Goal: Check status: Check status

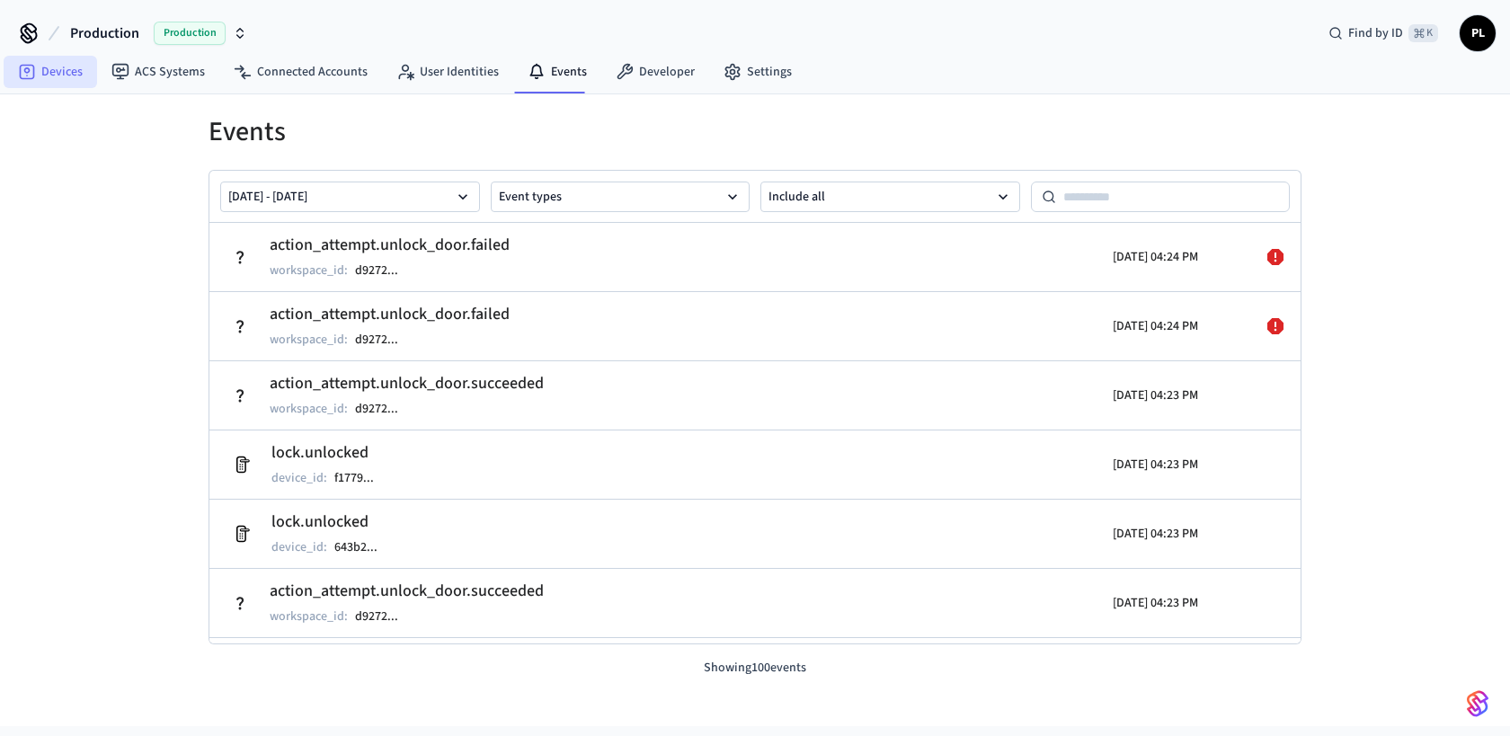
click at [67, 79] on link "Devices" at bounding box center [50, 72] width 93 height 32
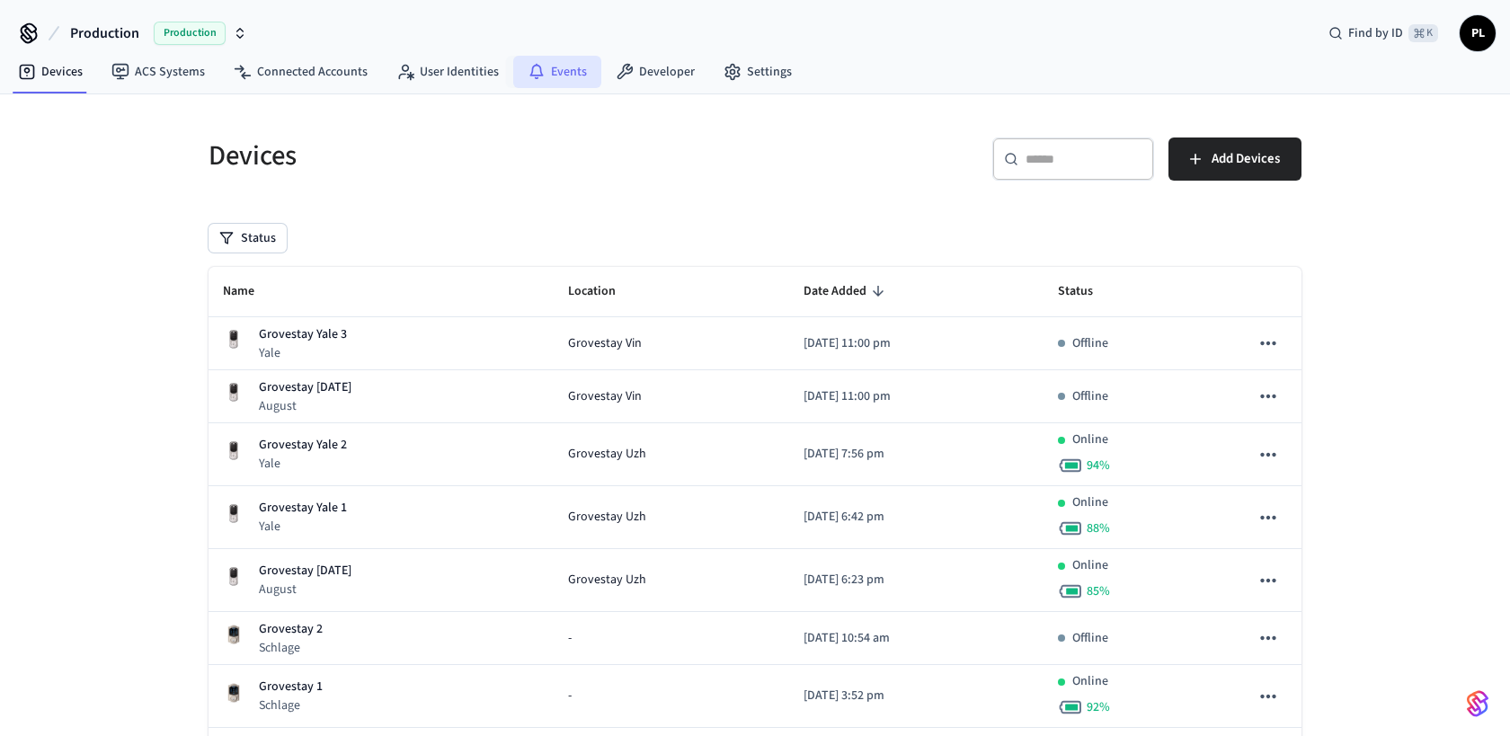
click at [572, 79] on link "Events" at bounding box center [557, 72] width 88 height 32
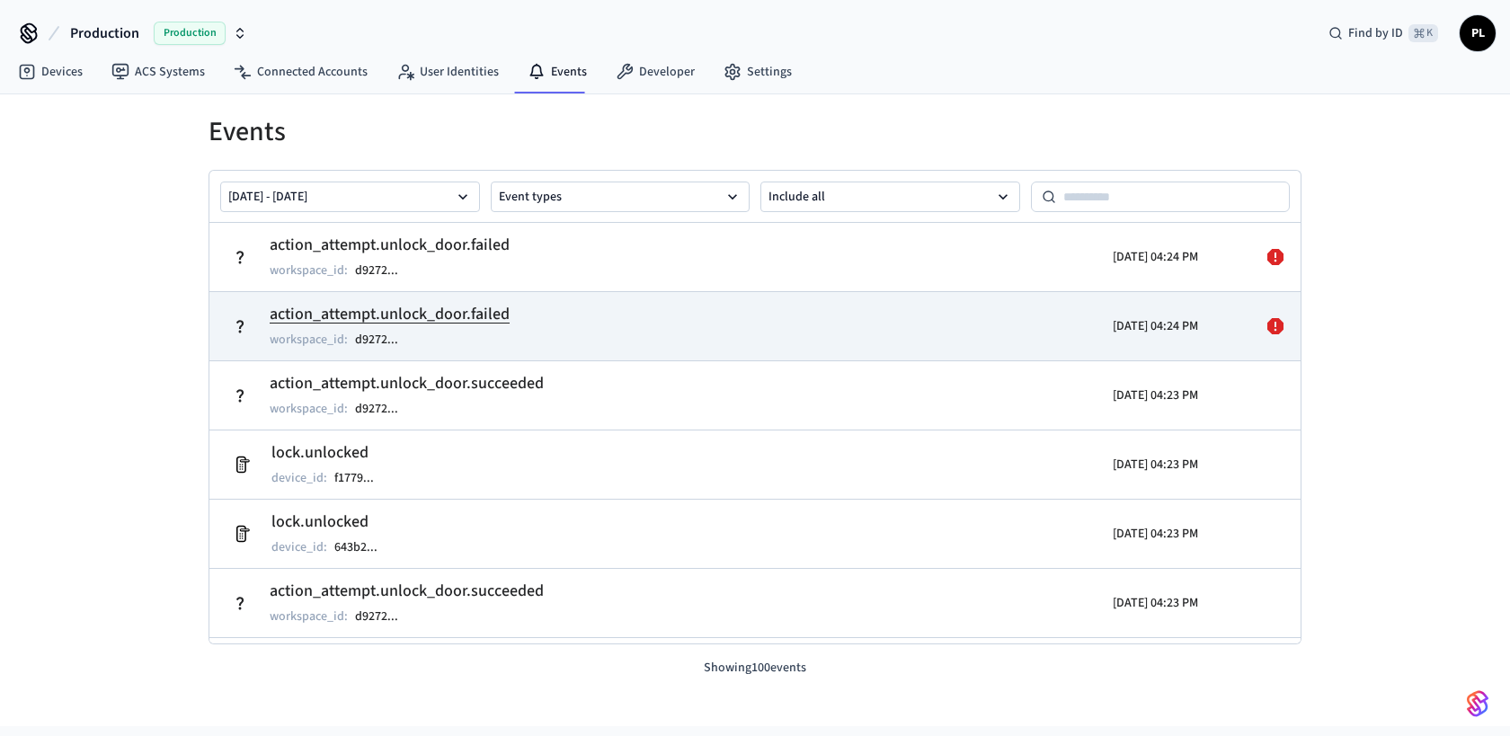
click at [1277, 327] on icon at bounding box center [1275, 326] width 16 height 16
click at [482, 316] on h2 "action_attempt.unlock_door.failed" at bounding box center [390, 314] width 240 height 25
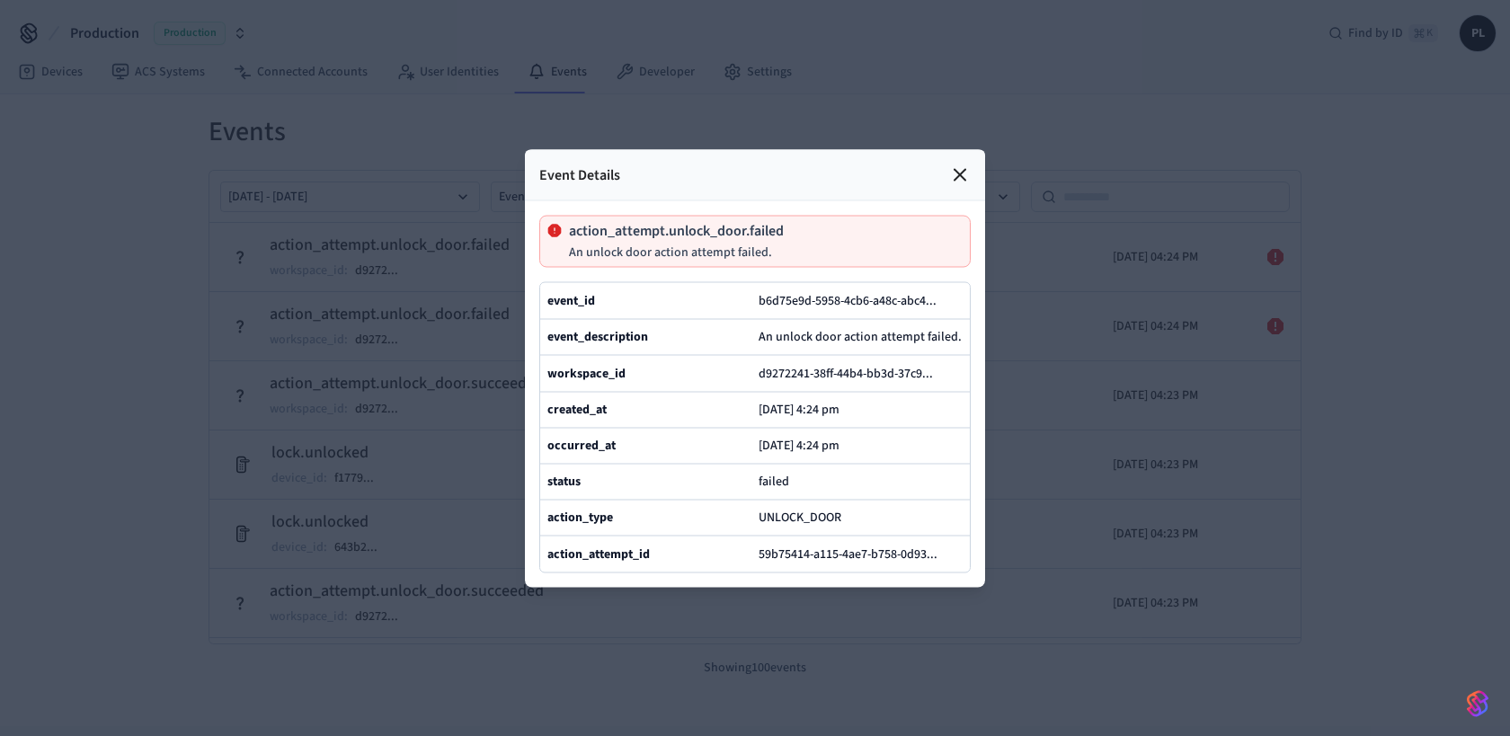
click at [962, 176] on icon at bounding box center [960, 174] width 11 height 11
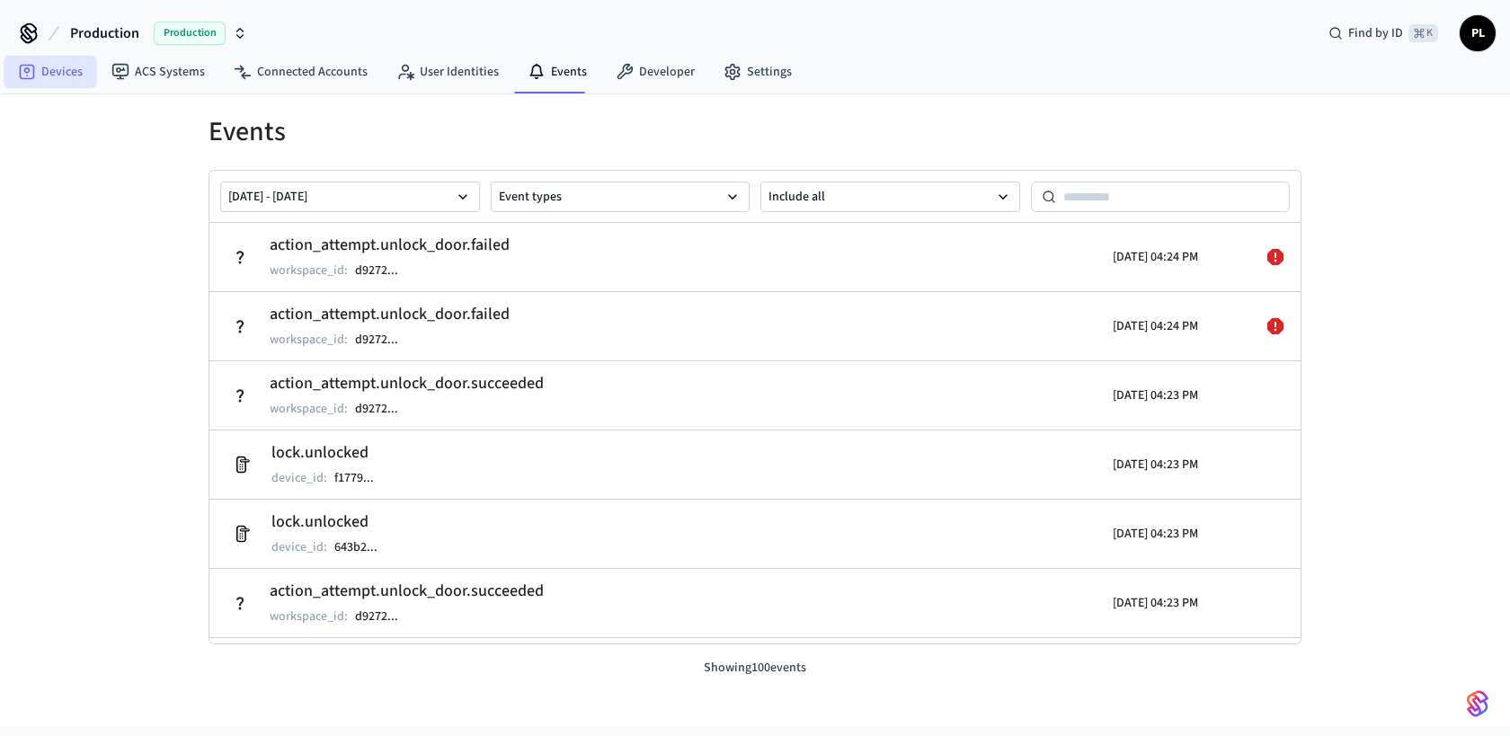
click at [68, 72] on link "Devices" at bounding box center [50, 72] width 93 height 32
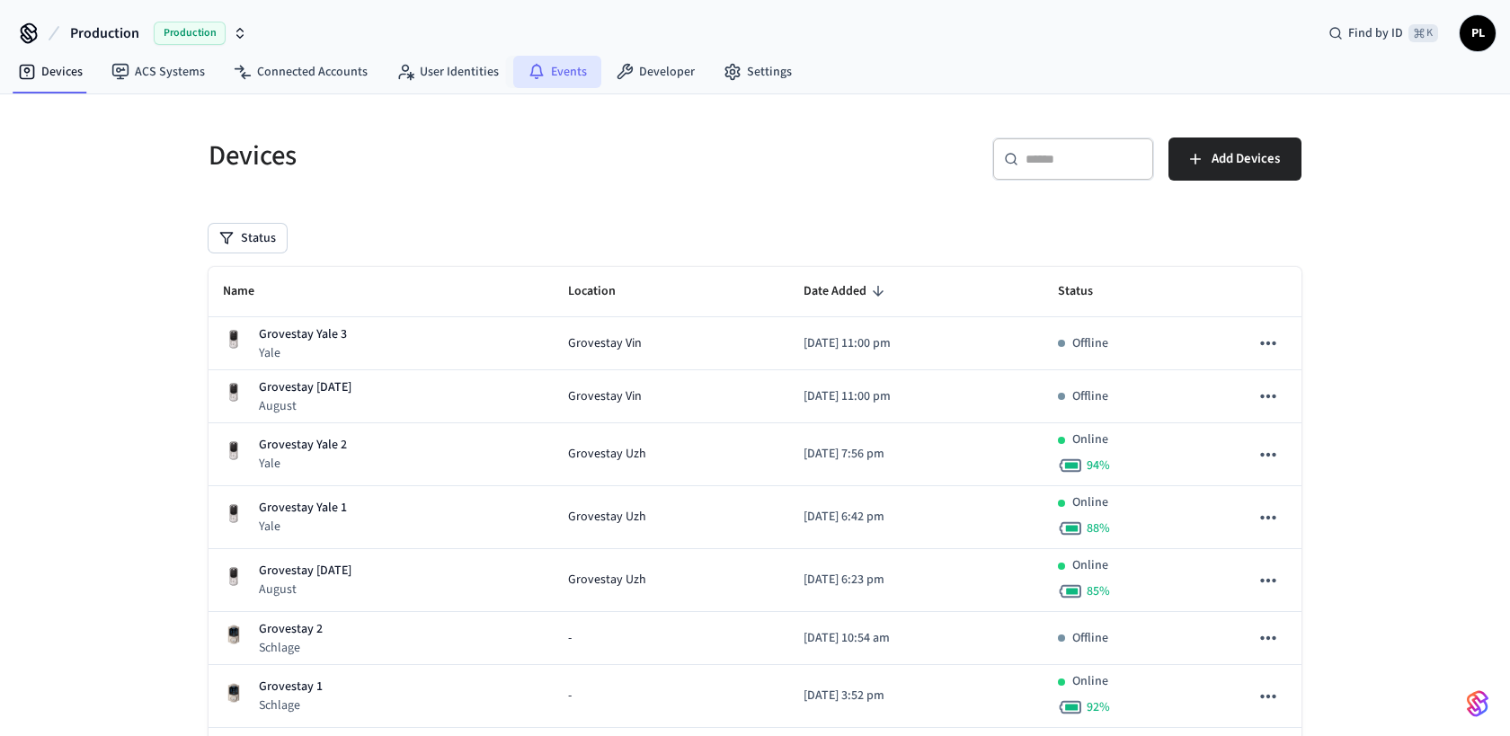
click at [565, 80] on link "Events" at bounding box center [557, 72] width 88 height 32
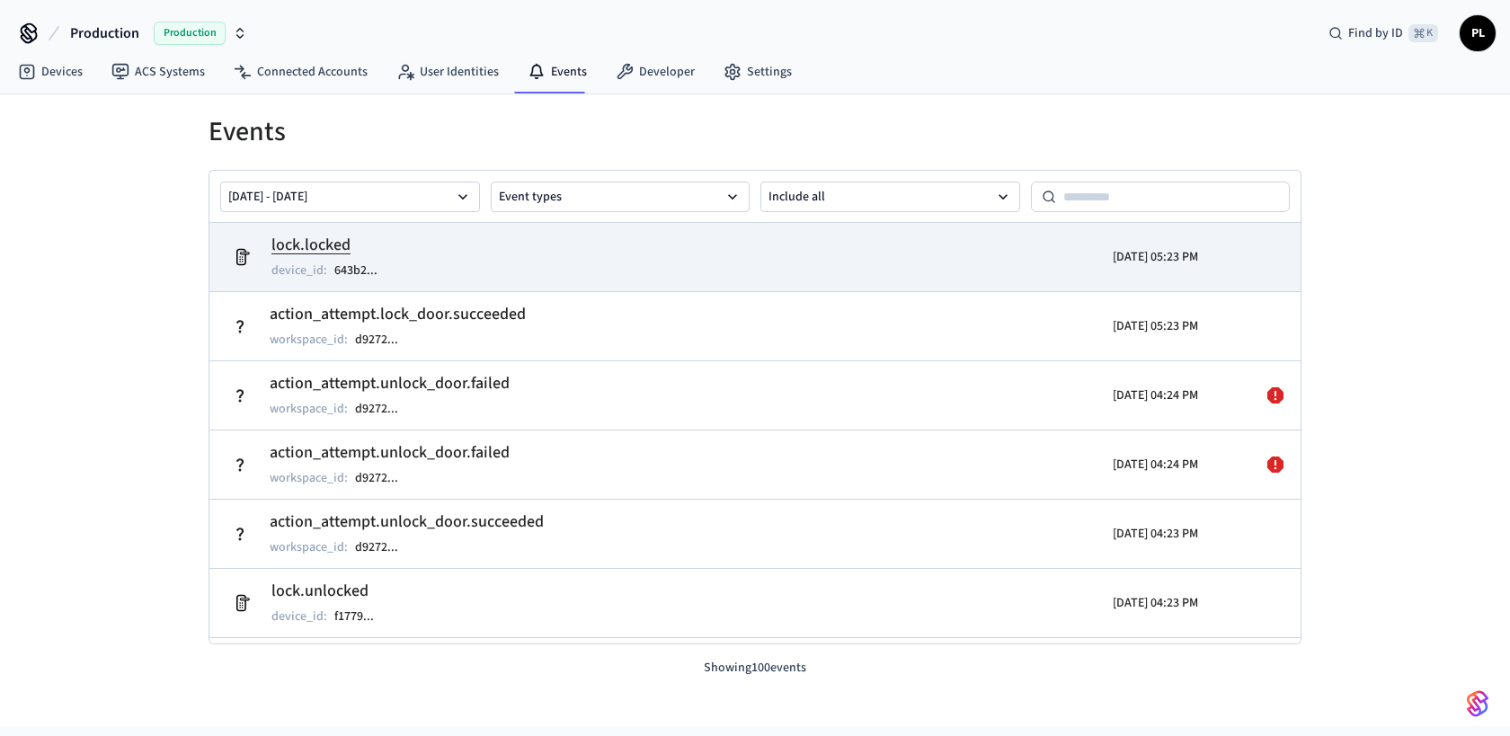
click at [333, 244] on h2 "lock.locked" at bounding box center [333, 245] width 124 height 25
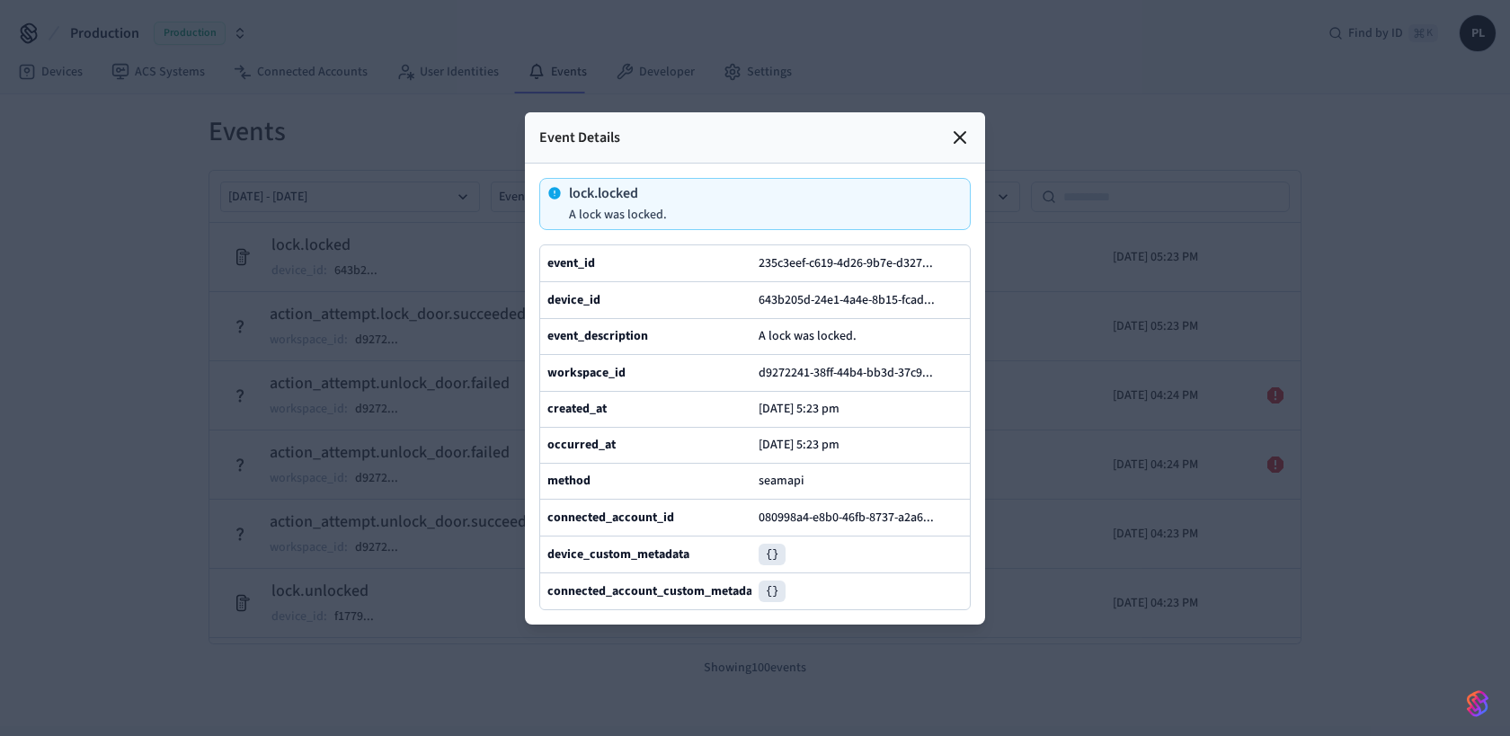
click at [362, 129] on div at bounding box center [755, 368] width 1510 height 736
click at [962, 140] on icon at bounding box center [960, 138] width 22 height 22
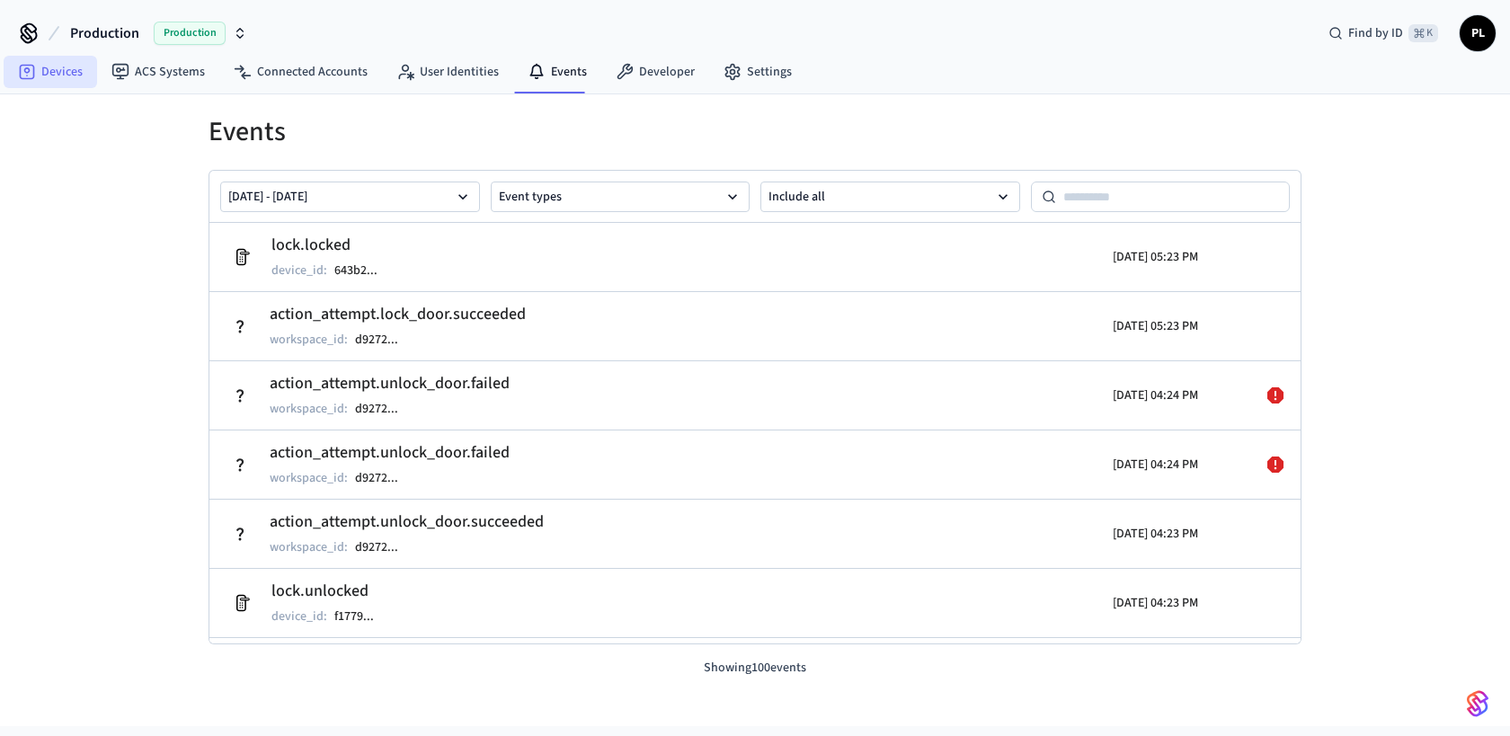
click at [43, 74] on link "Devices" at bounding box center [50, 72] width 93 height 32
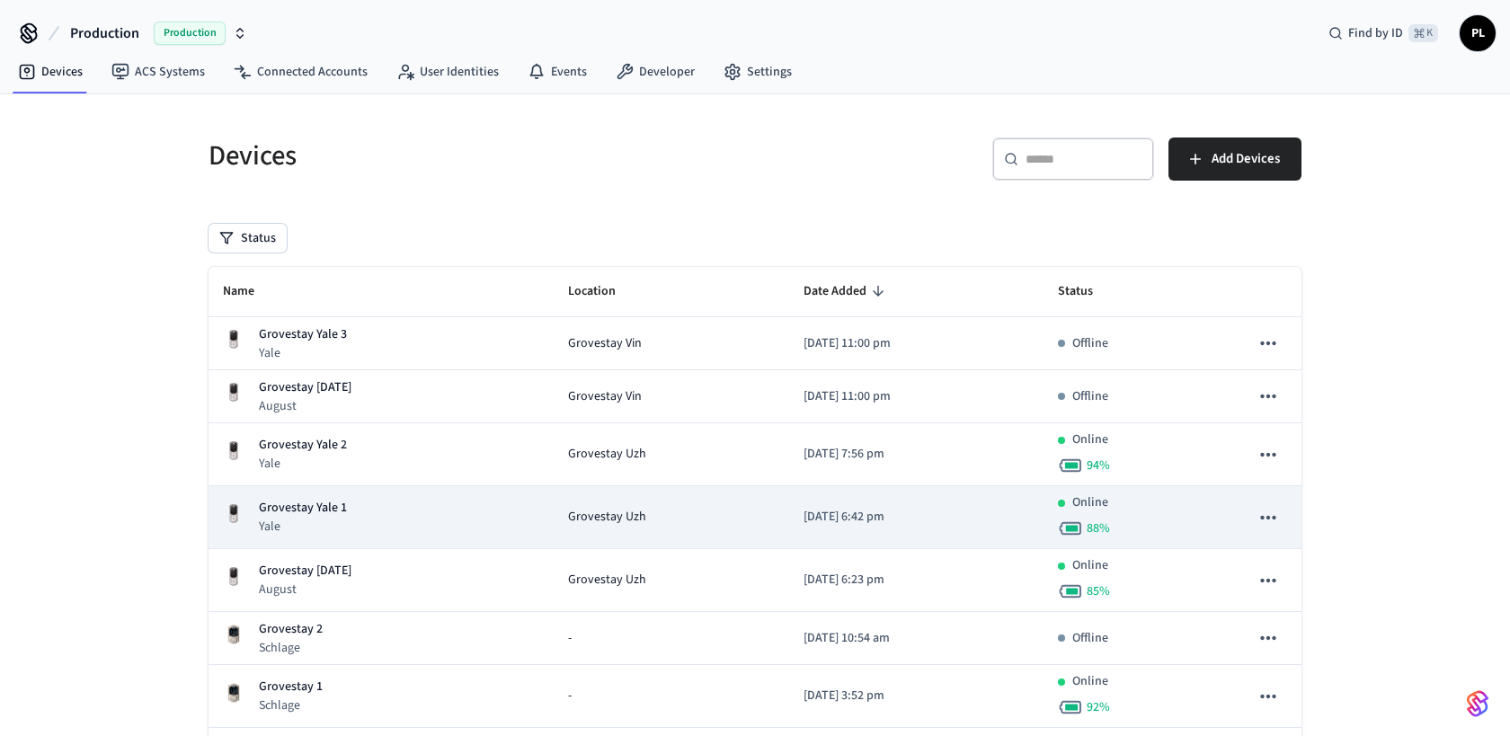
click at [448, 537] on td "Grovestay Yale 1 Yale" at bounding box center [381, 517] width 345 height 63
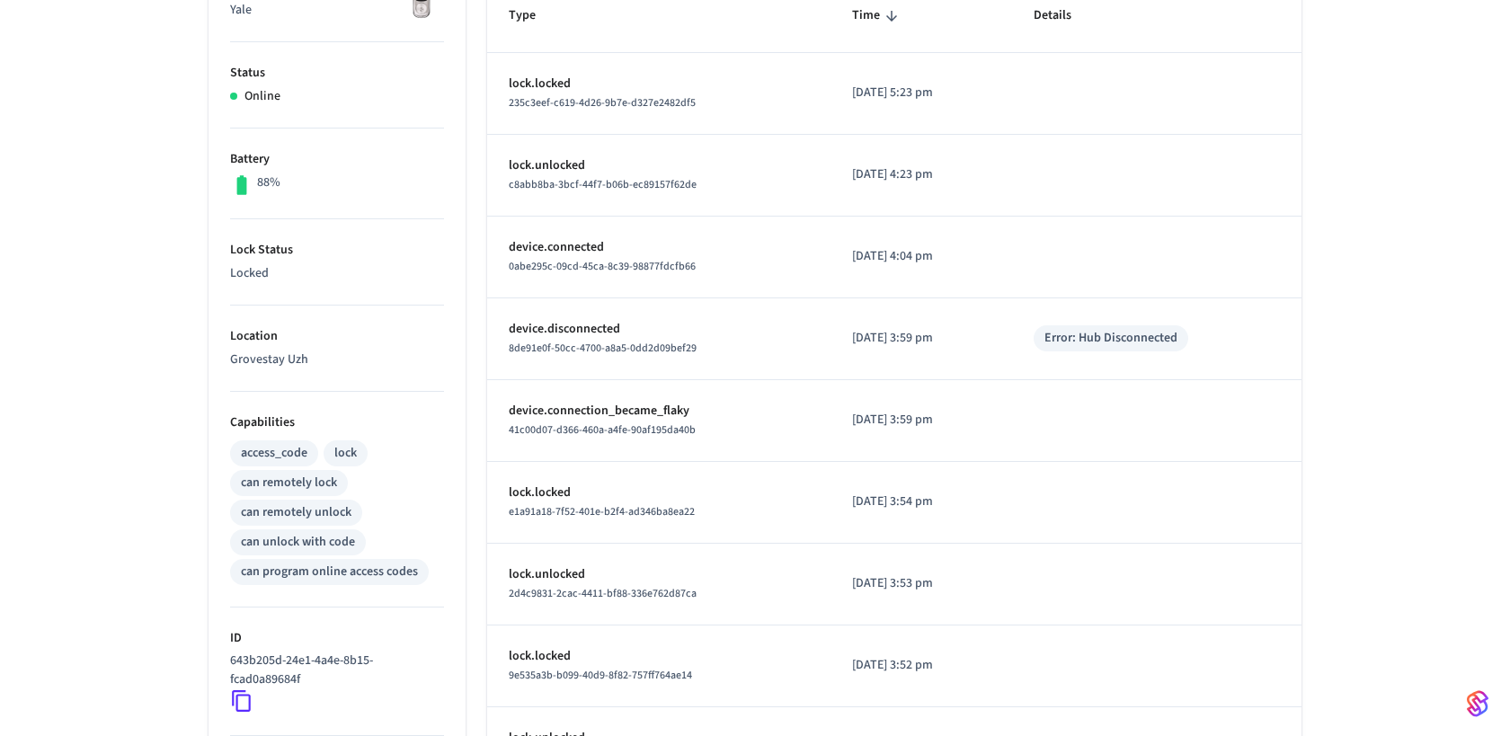
scroll to position [341, 0]
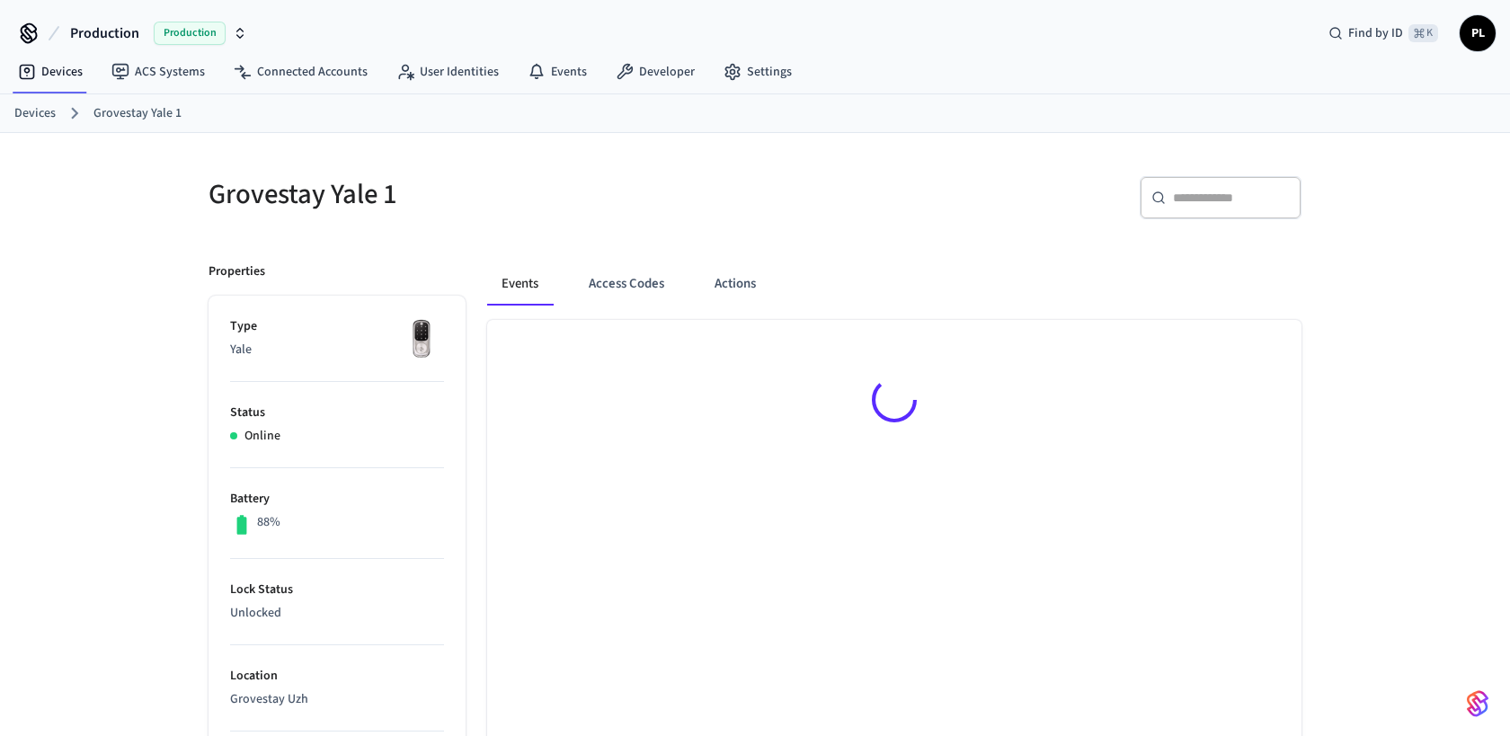
scroll to position [24, 0]
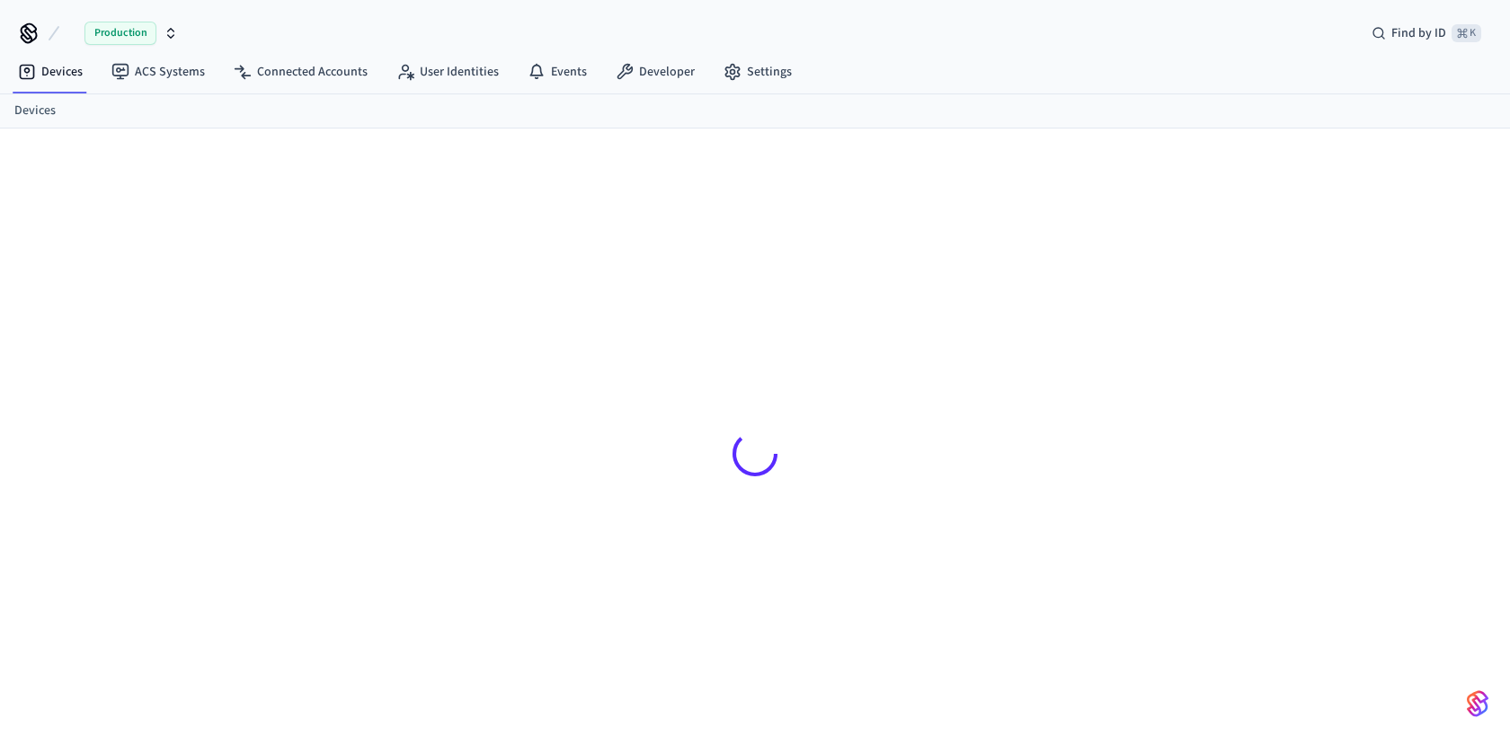
scroll to position [24, 0]
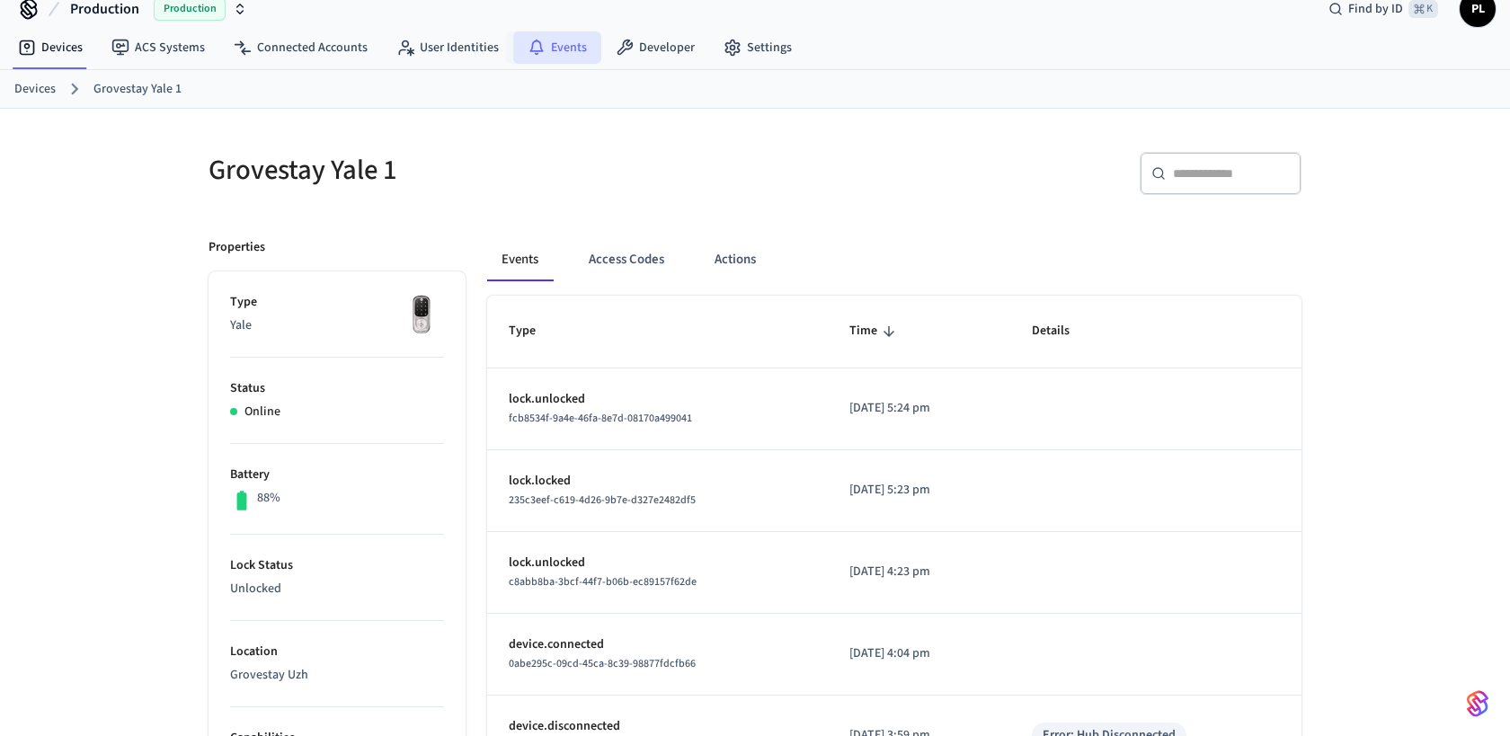
click at [566, 40] on link "Events" at bounding box center [557, 47] width 88 height 32
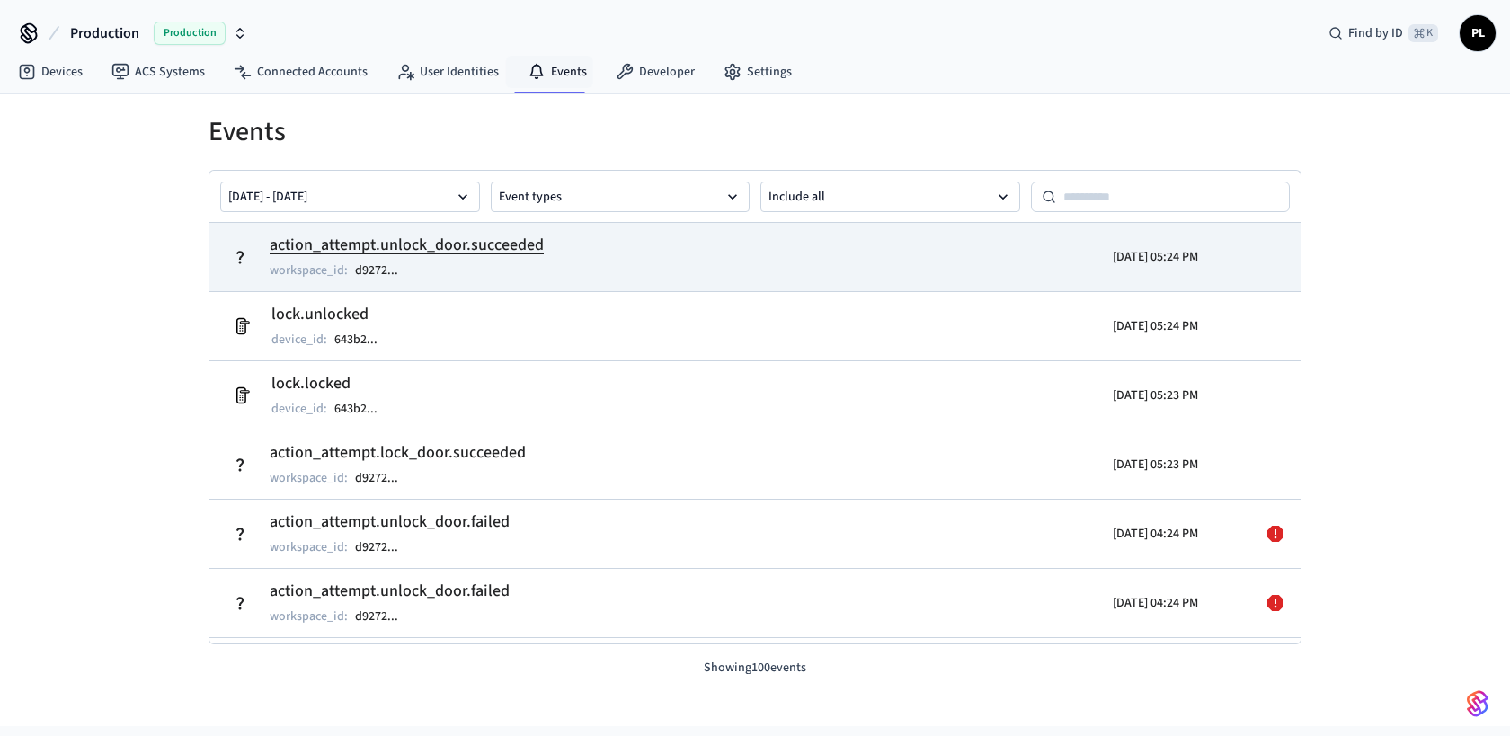
click at [387, 246] on h2 "action_attempt.unlock_door.succeeded" at bounding box center [407, 245] width 274 height 25
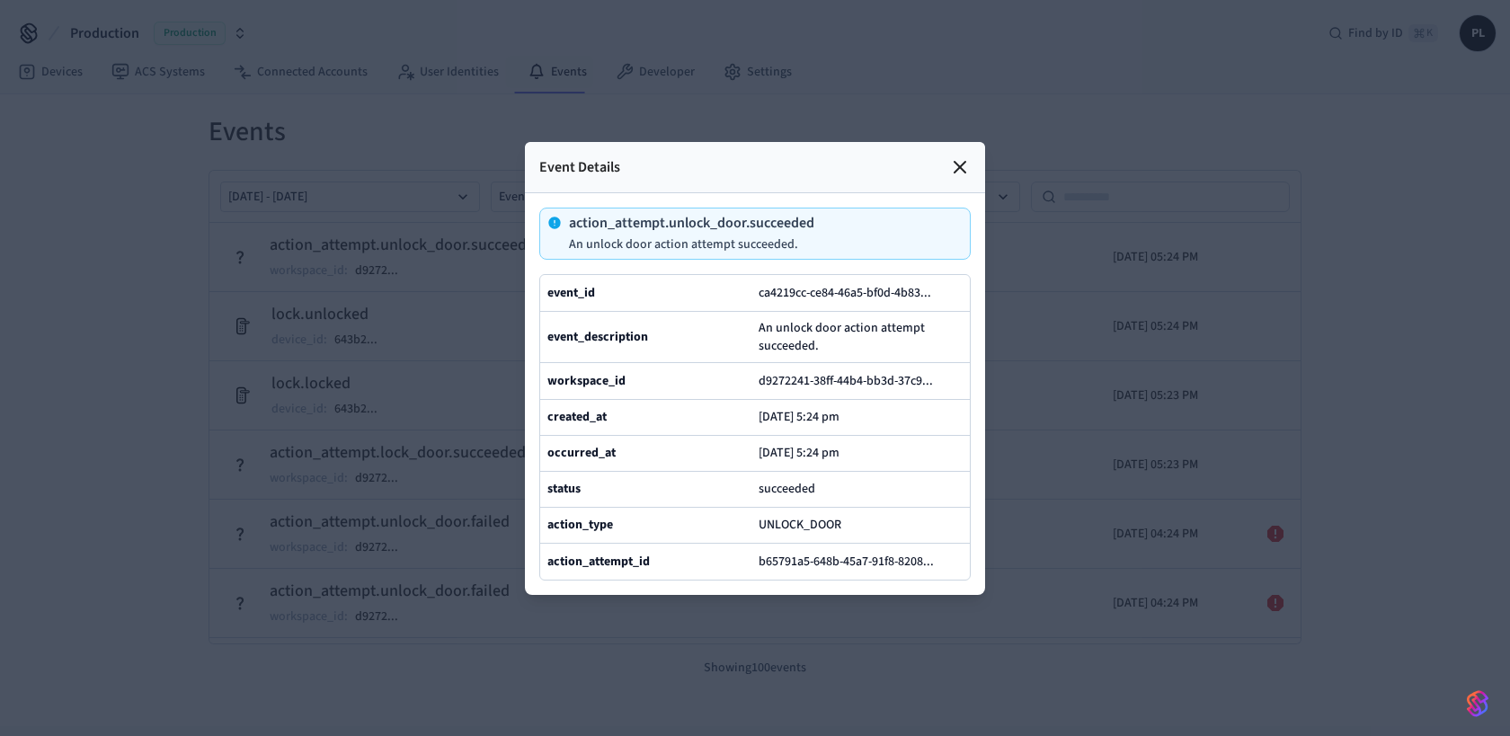
click at [962, 178] on div "Event Details" at bounding box center [755, 167] width 460 height 51
click at [962, 169] on icon at bounding box center [960, 167] width 11 height 11
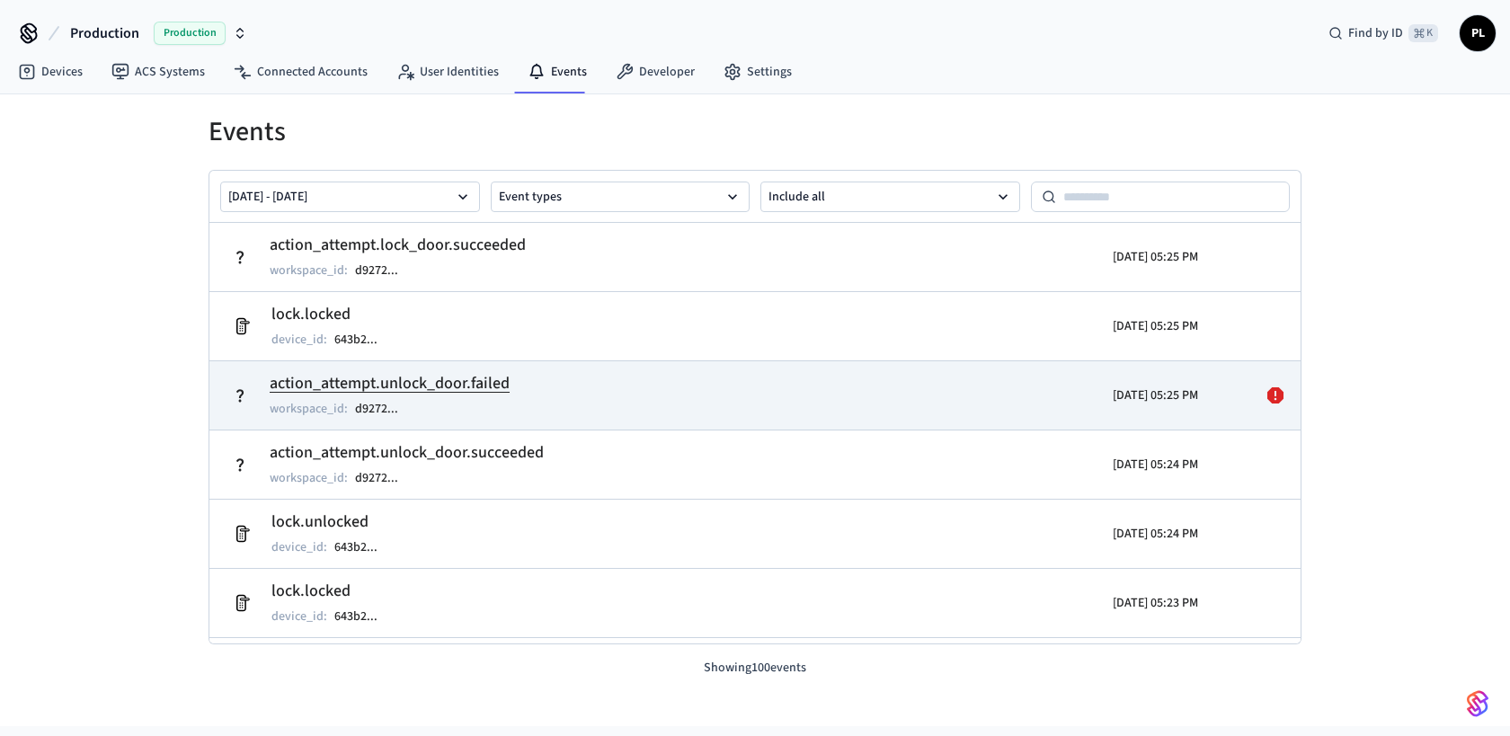
click at [468, 383] on h2 "action_attempt.unlock_door.failed" at bounding box center [390, 383] width 240 height 25
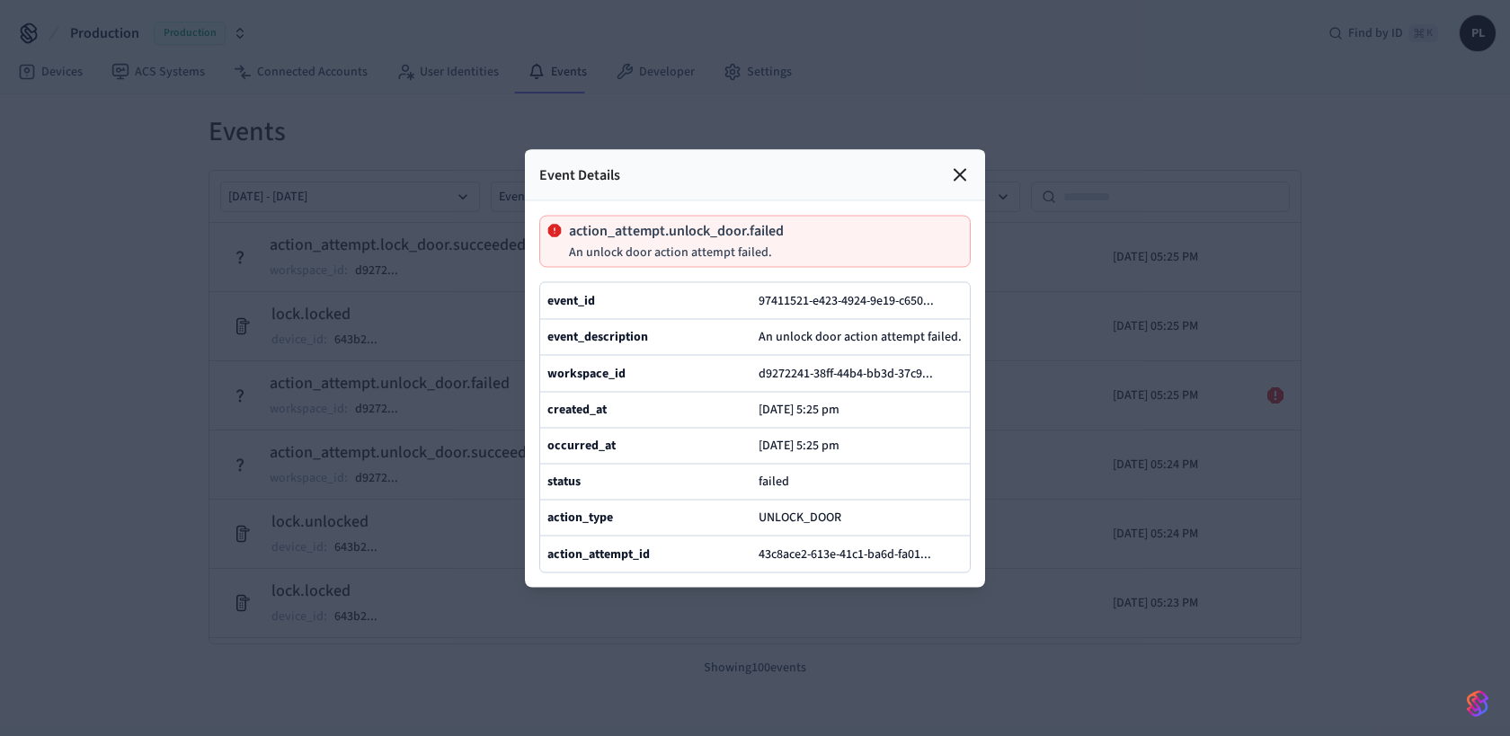
click at [121, 336] on div at bounding box center [755, 368] width 1510 height 736
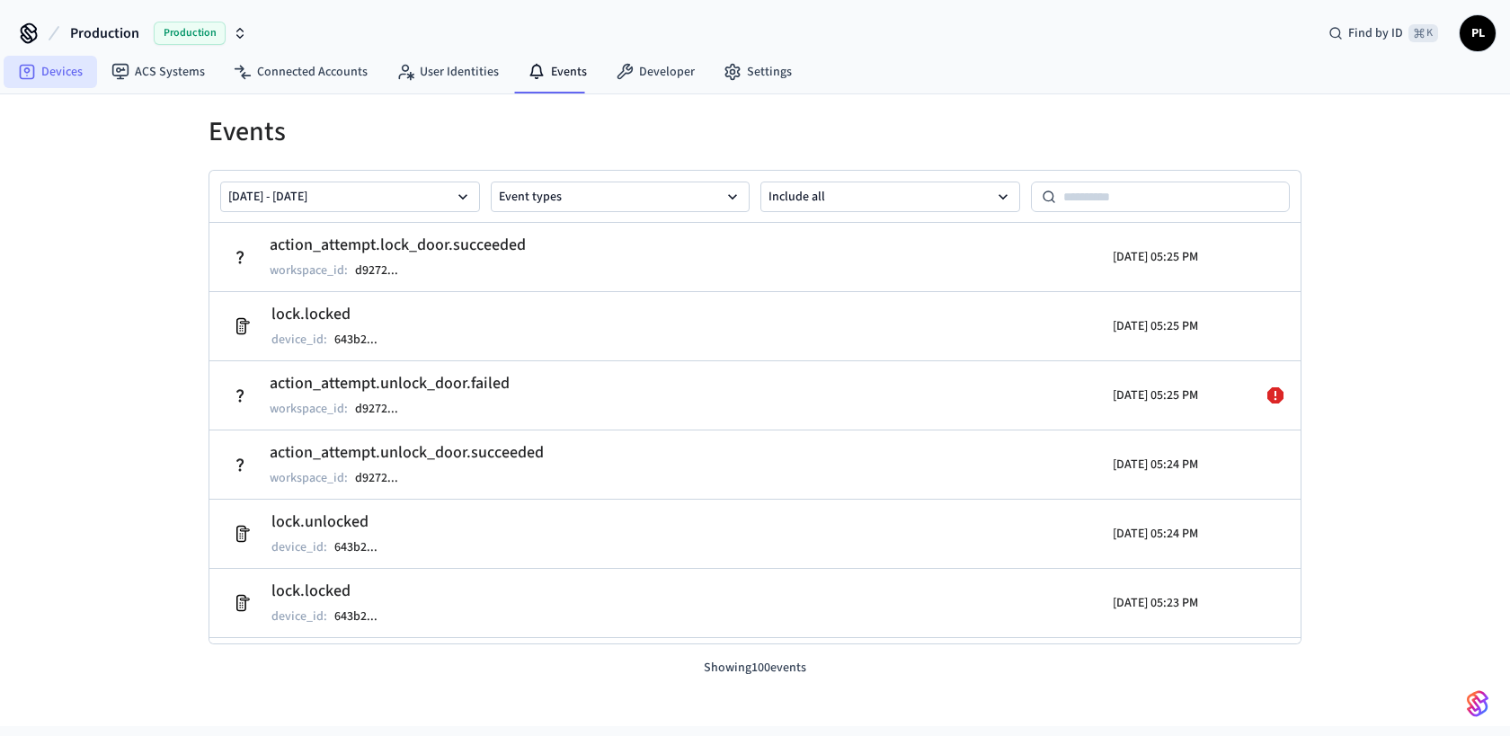
click at [52, 69] on link "Devices" at bounding box center [50, 72] width 93 height 32
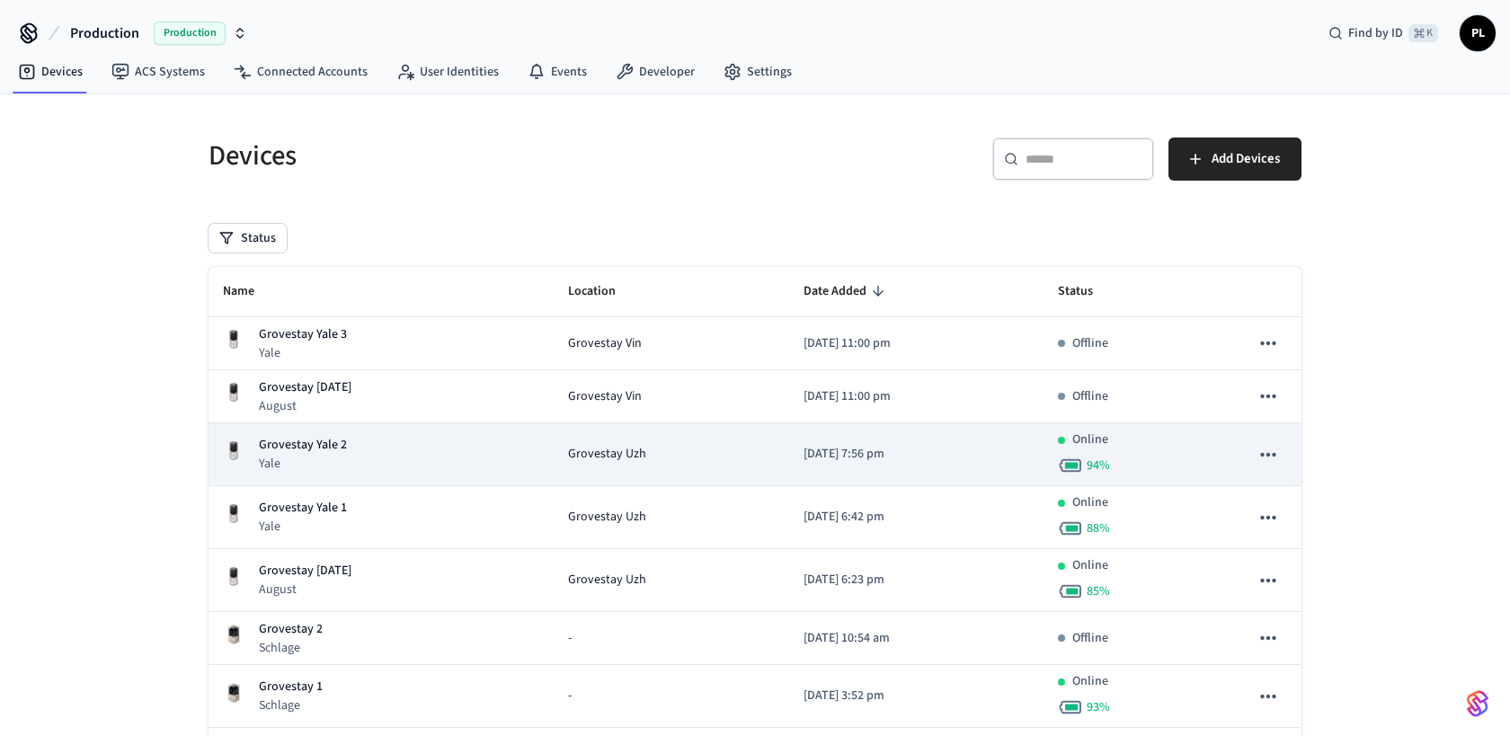
click at [453, 468] on div "Grovestay Yale 2 Yale" at bounding box center [381, 454] width 316 height 37
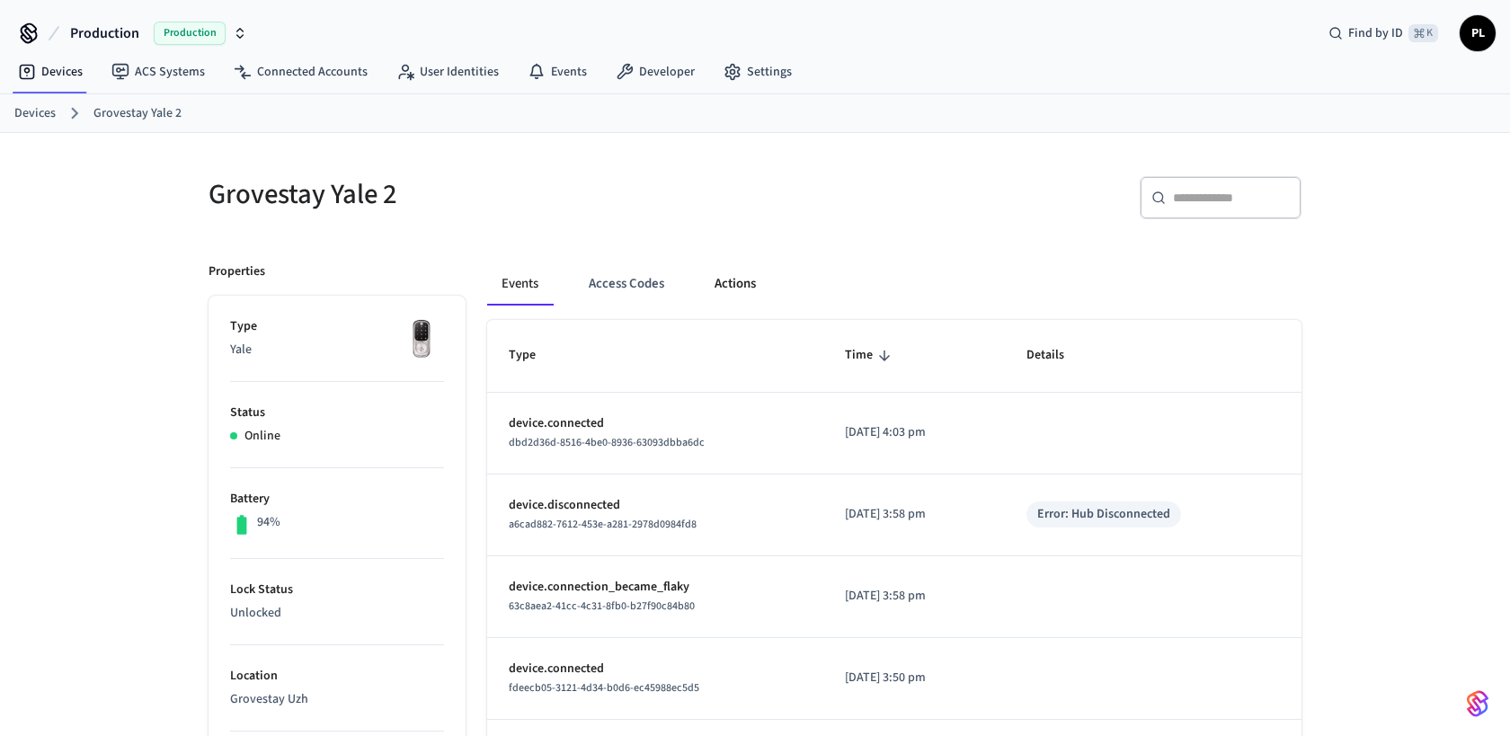
click at [739, 284] on button "Actions" at bounding box center [735, 283] width 70 height 43
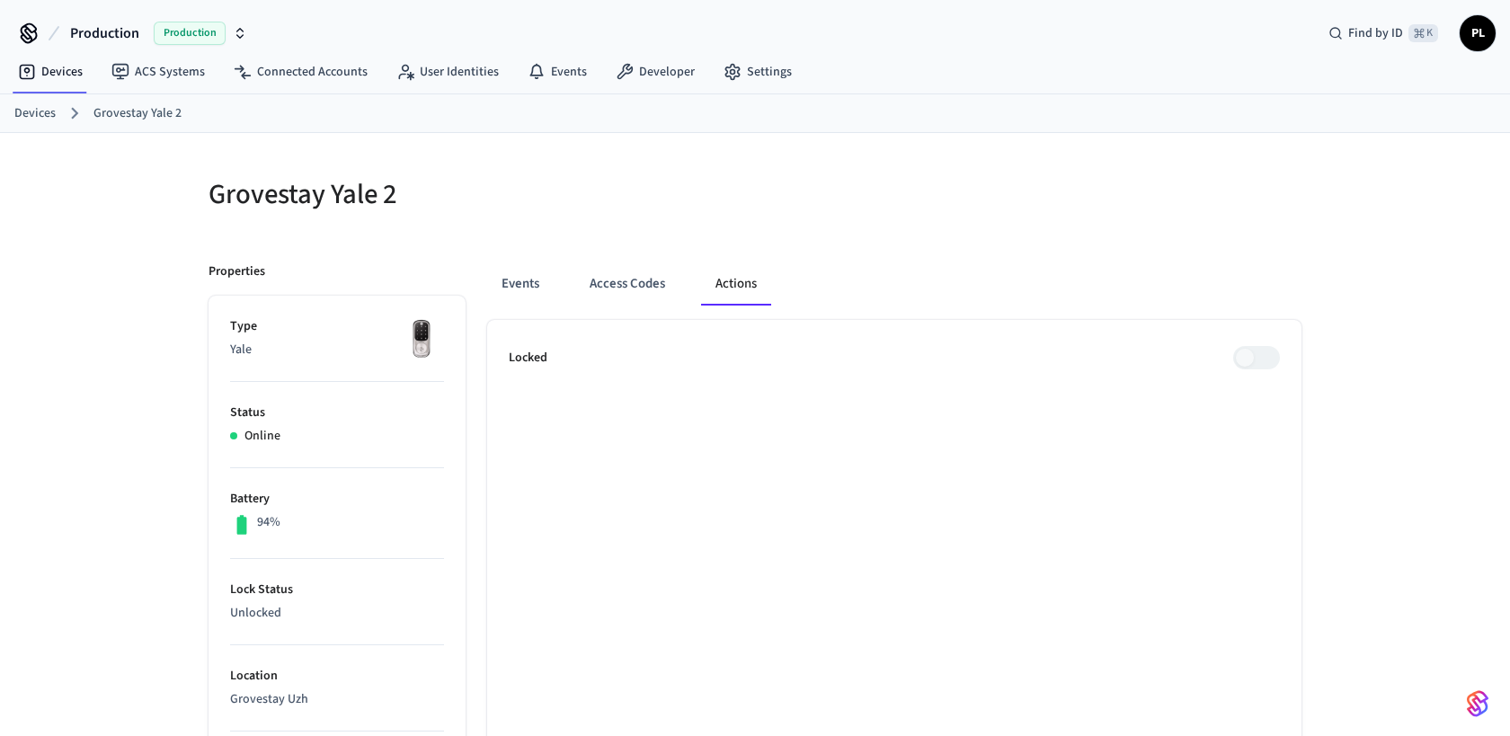
scroll to position [2, 0]
click at [43, 111] on link "Devices" at bounding box center [34, 111] width 41 height 19
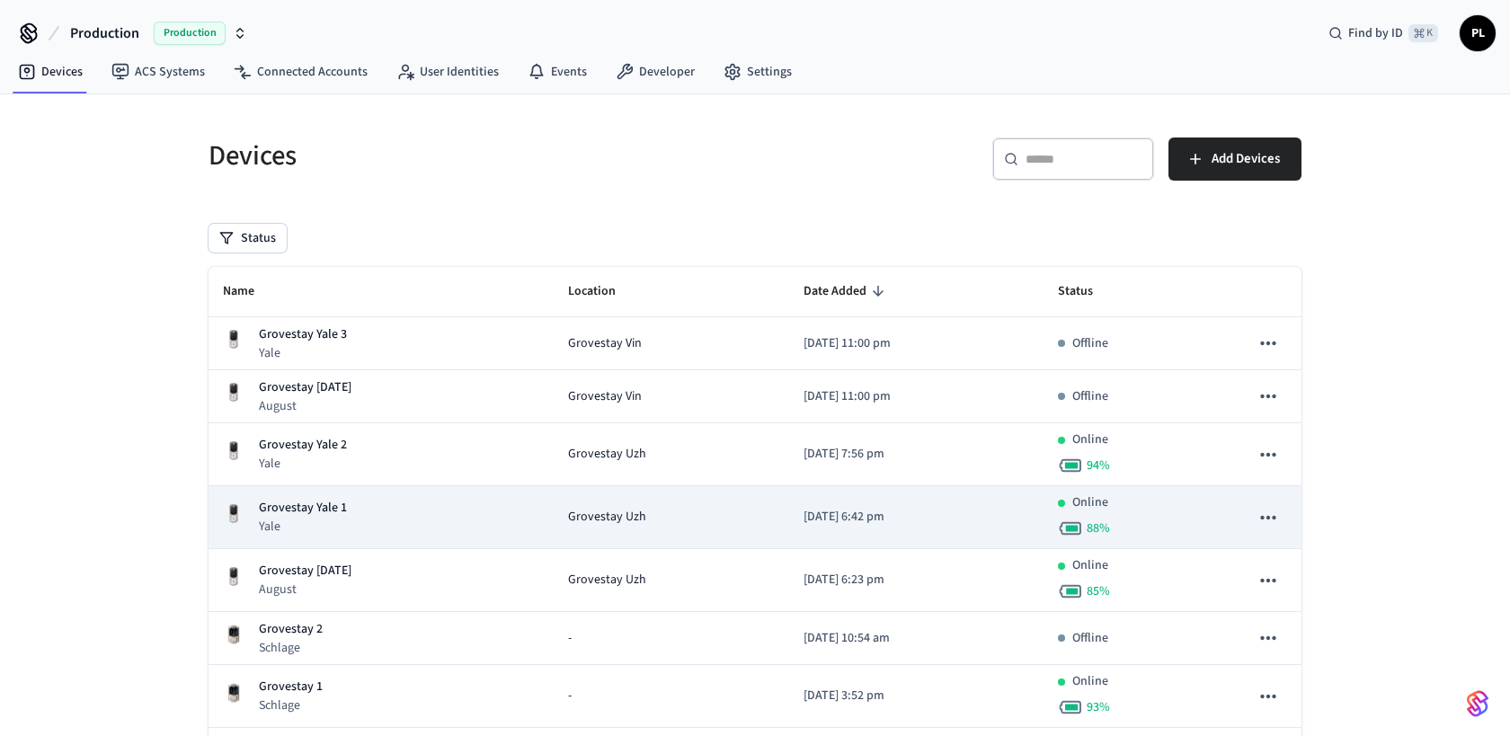
click at [384, 534] on div "Grovestay Yale 1 Yale" at bounding box center [381, 517] width 316 height 37
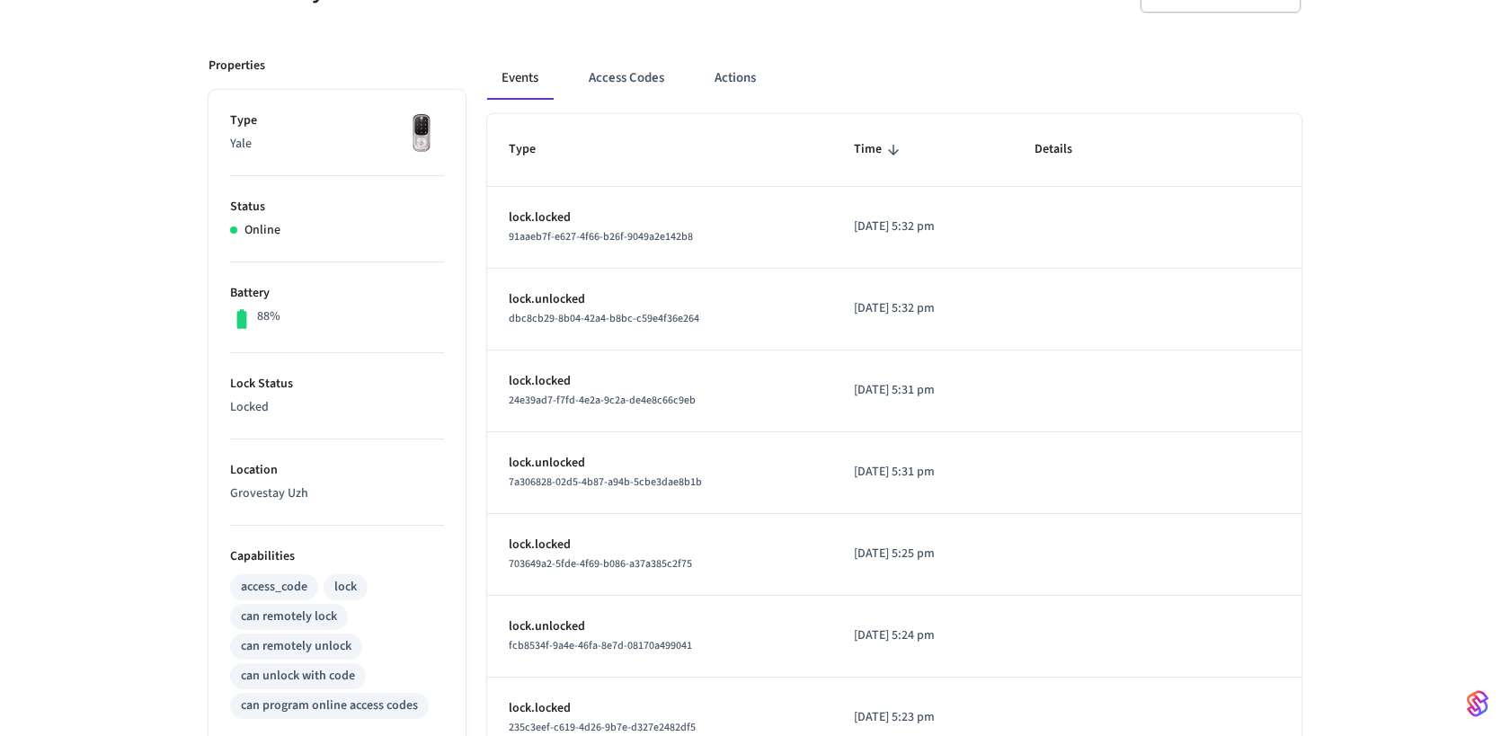
scroll to position [200, 0]
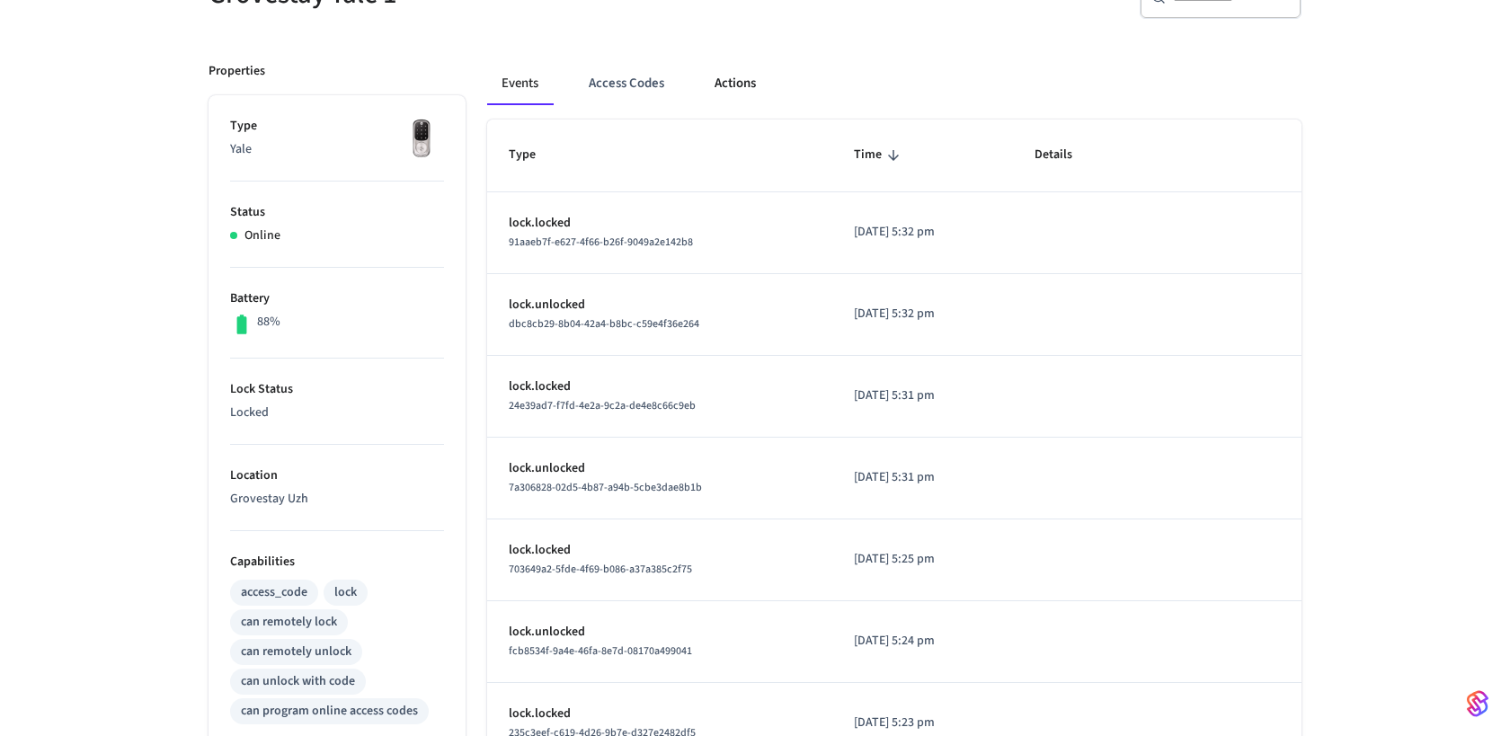
click at [736, 83] on button "Actions" at bounding box center [735, 83] width 70 height 43
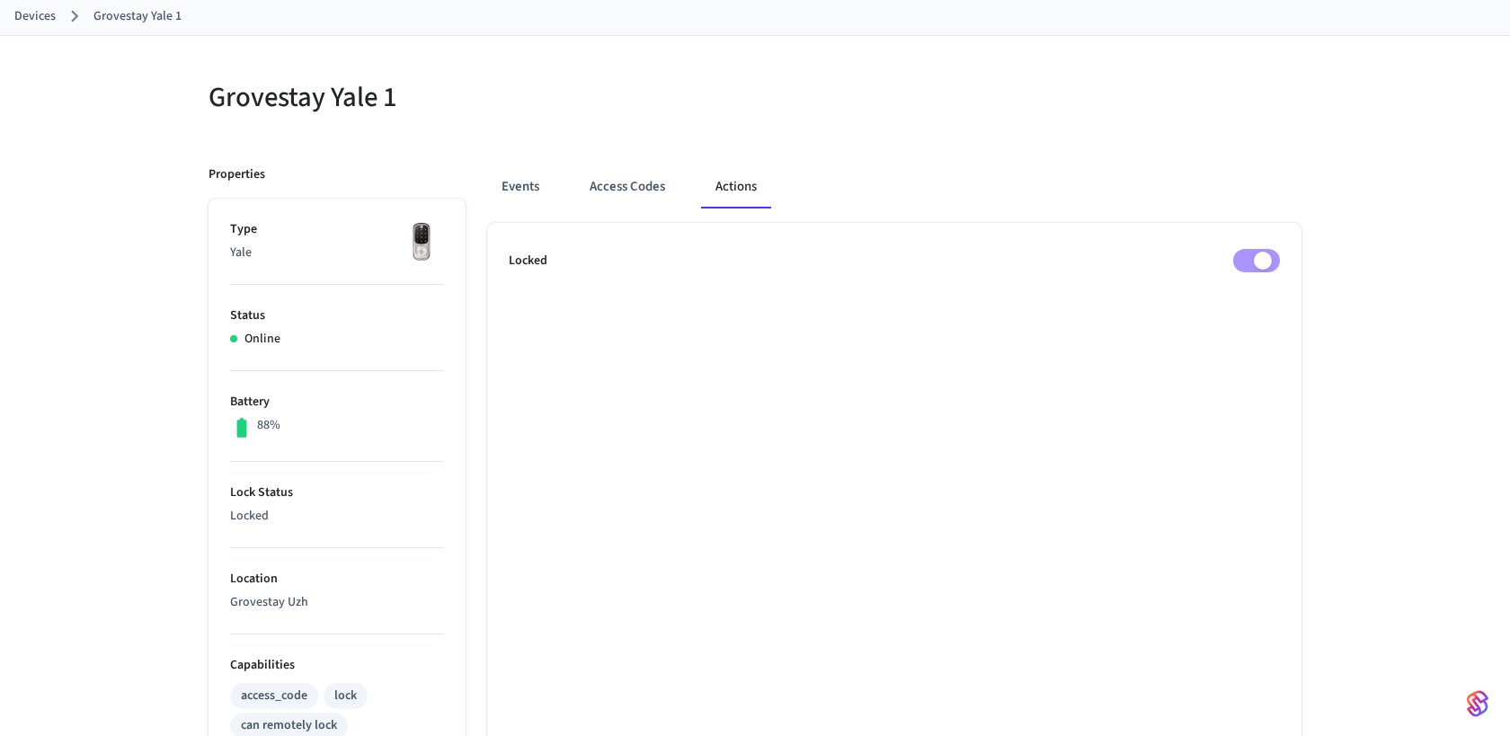
scroll to position [93, 0]
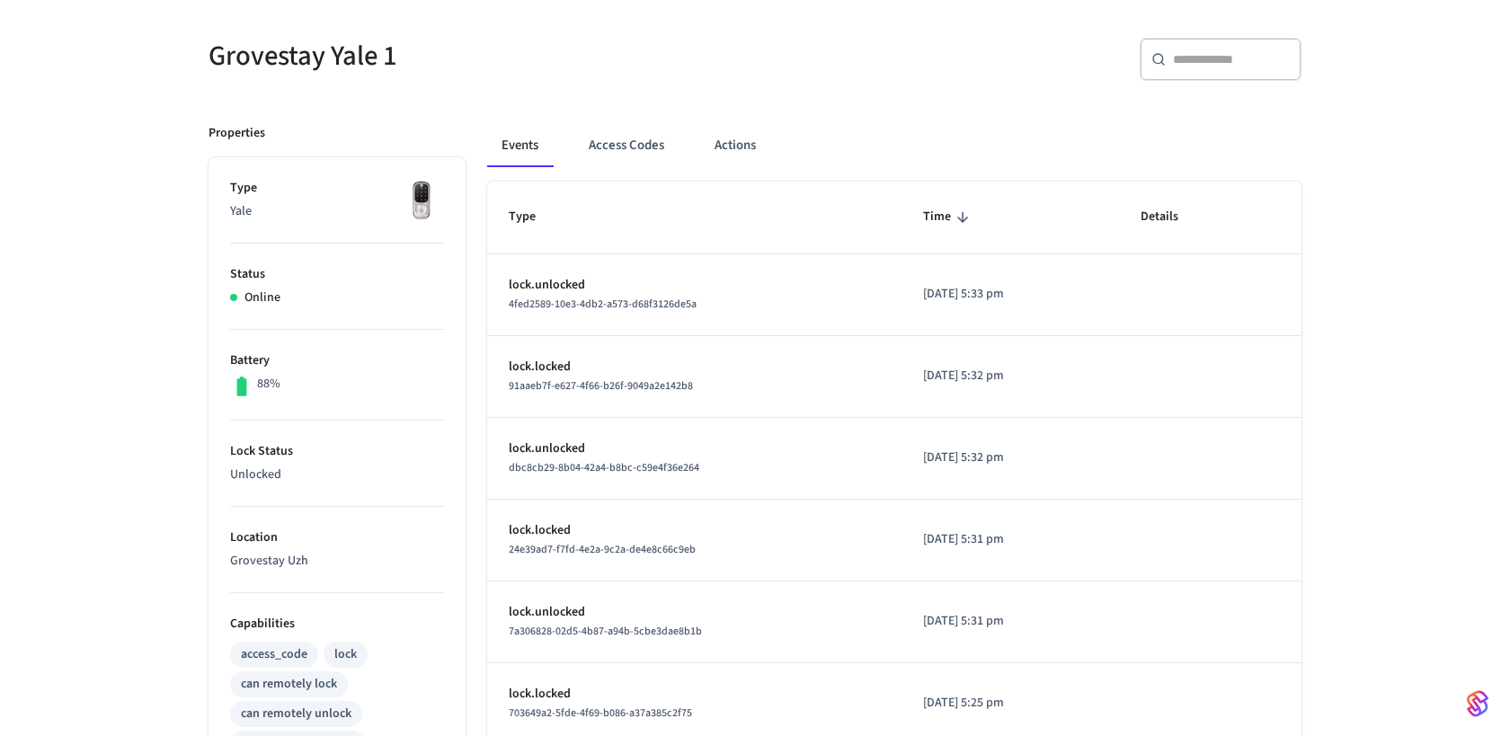
scroll to position [140, 0]
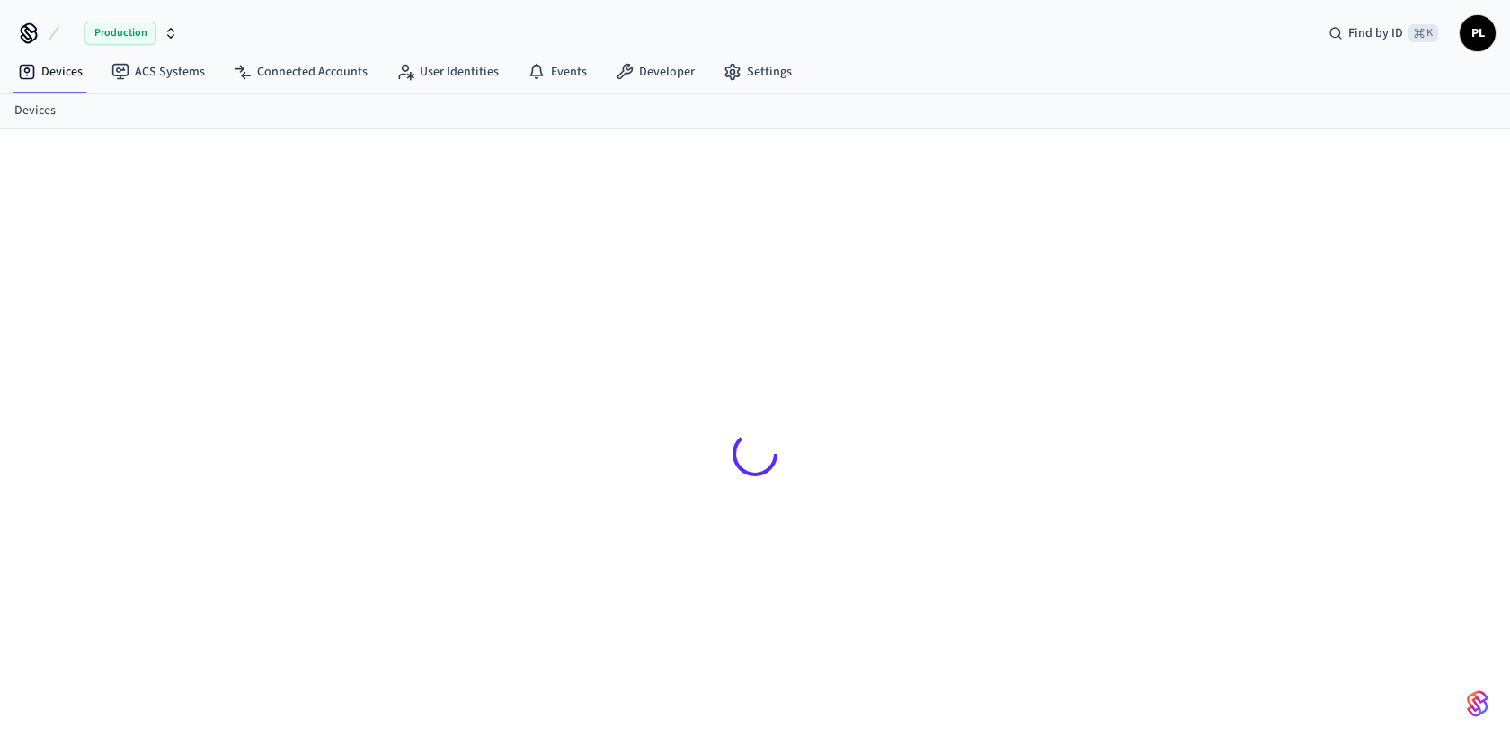
scroll to position [24, 0]
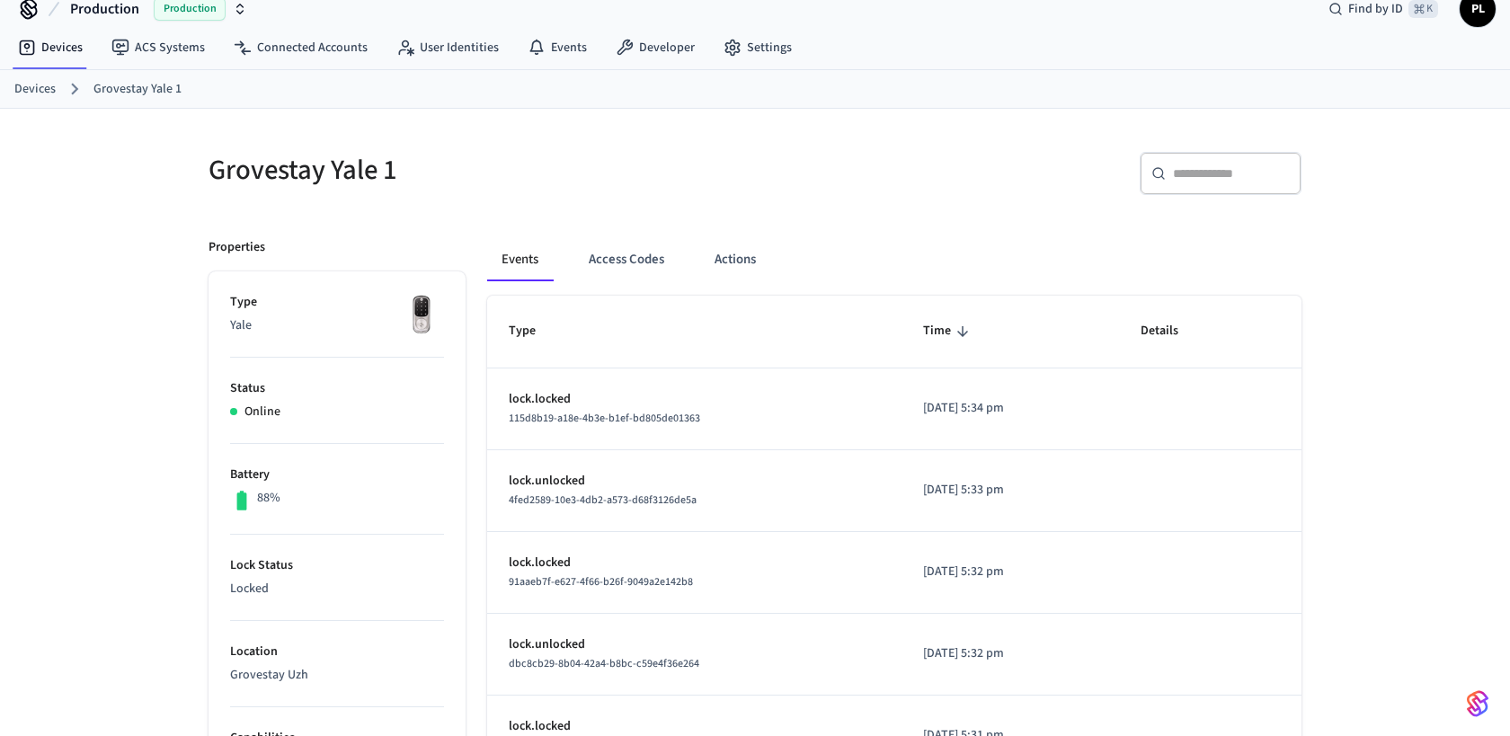
click at [38, 91] on link "Devices" at bounding box center [34, 89] width 41 height 19
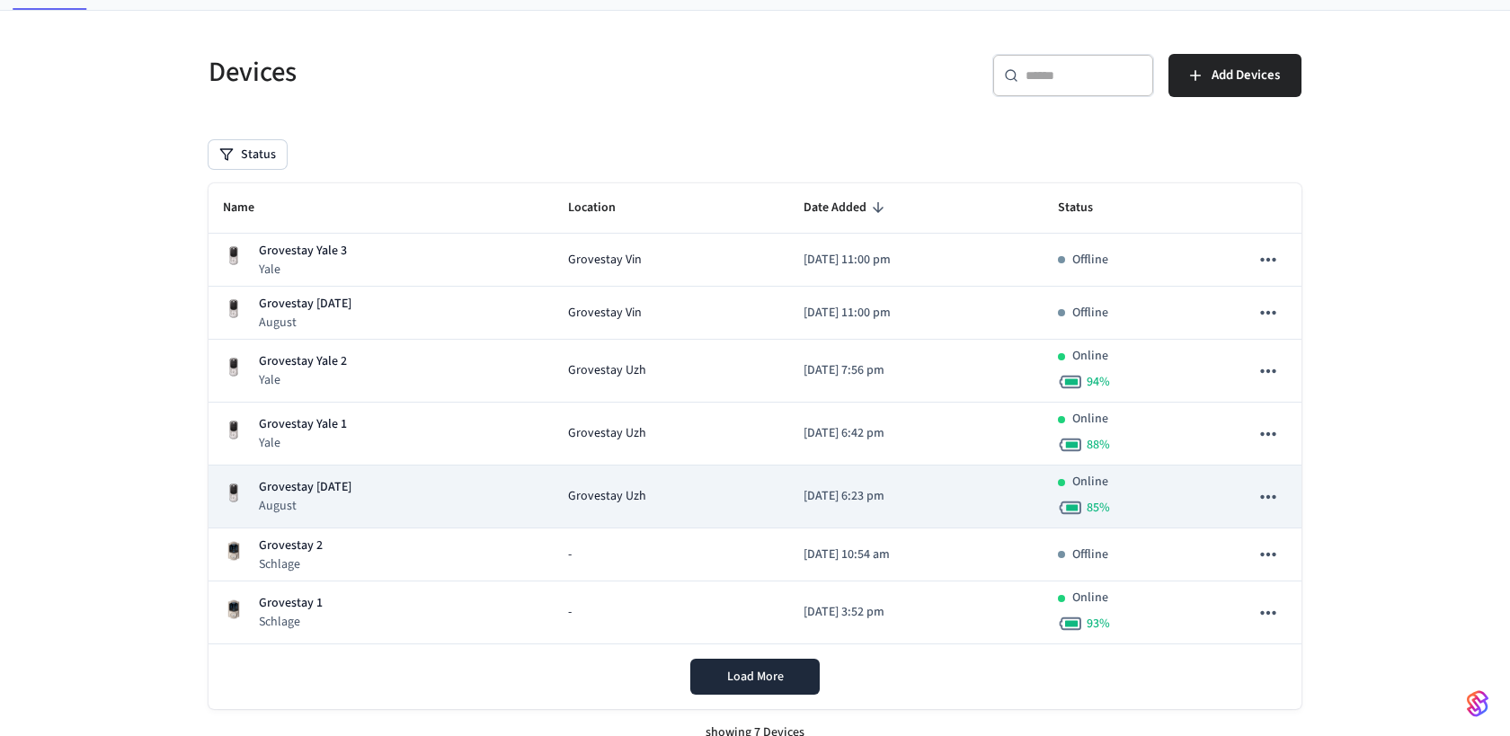
scroll to position [84, 0]
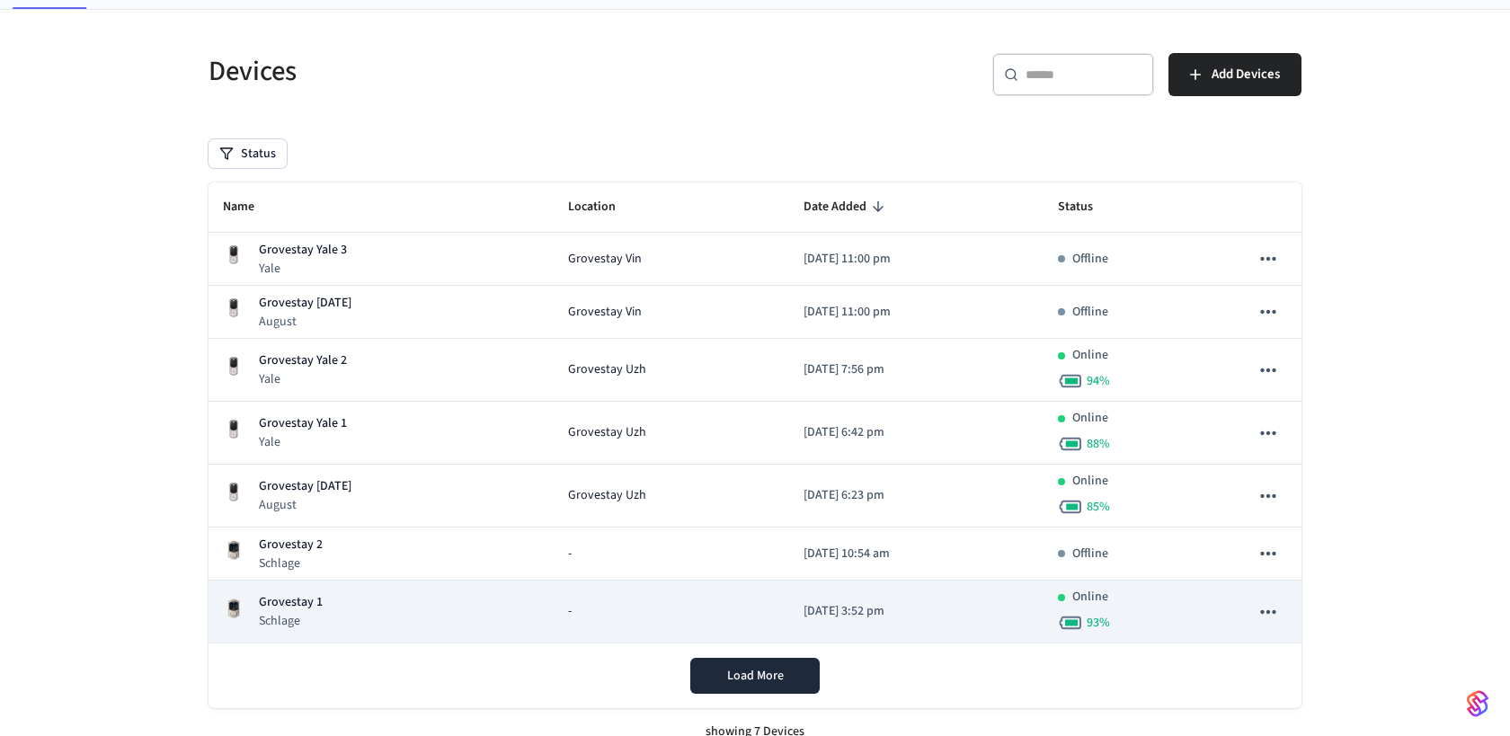
click at [291, 599] on p "Grovestay 1" at bounding box center [291, 602] width 64 height 19
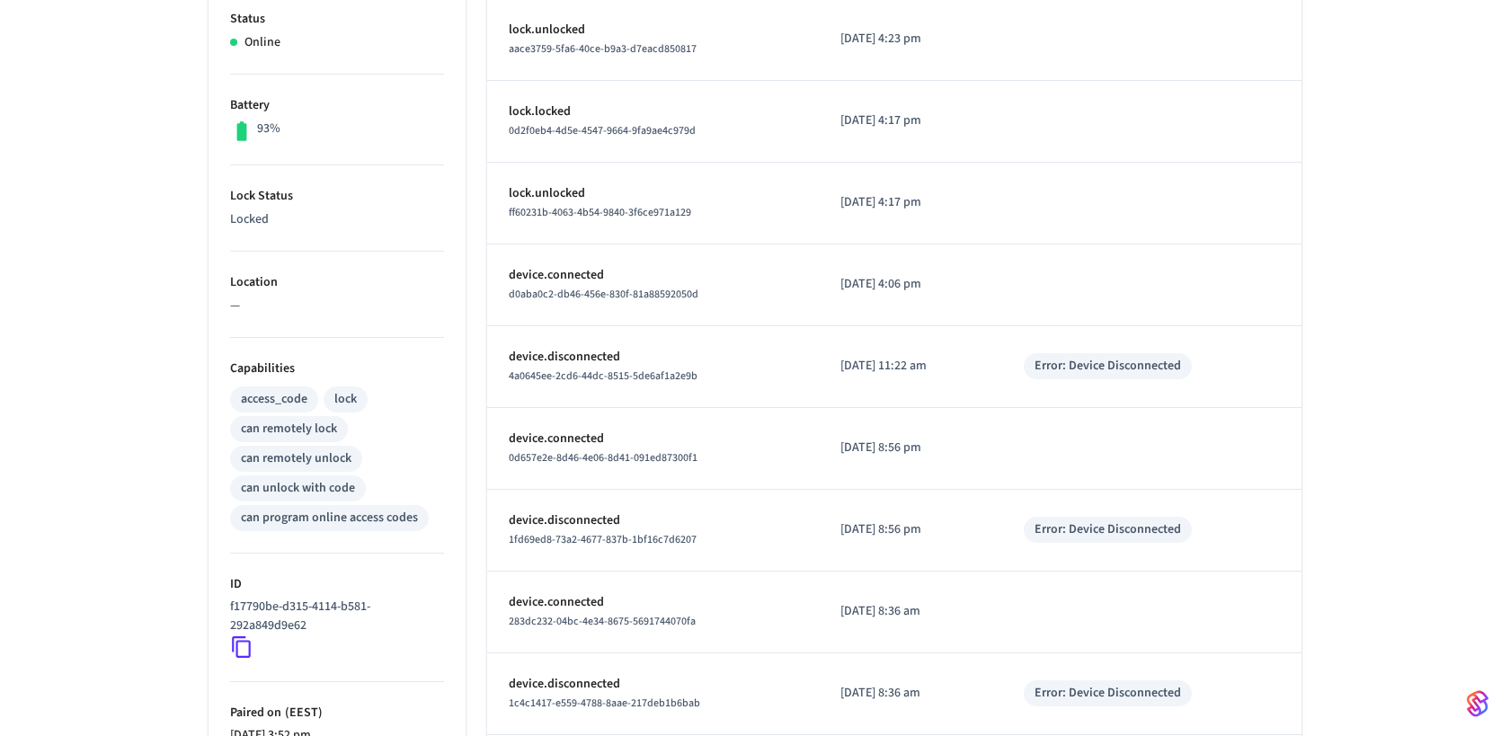
scroll to position [415, 0]
